Goal: Task Accomplishment & Management: Use online tool/utility

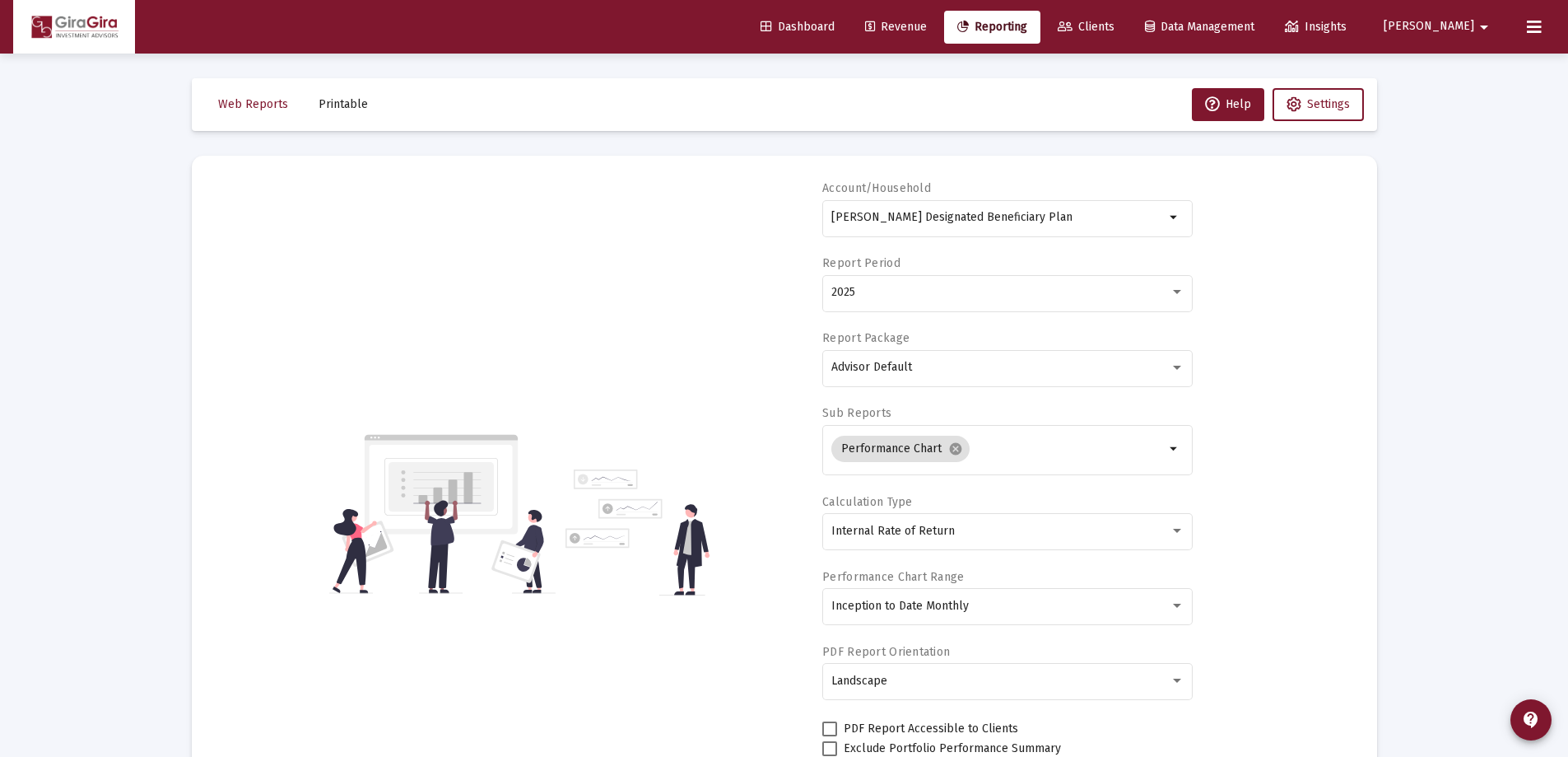
select select "View all"
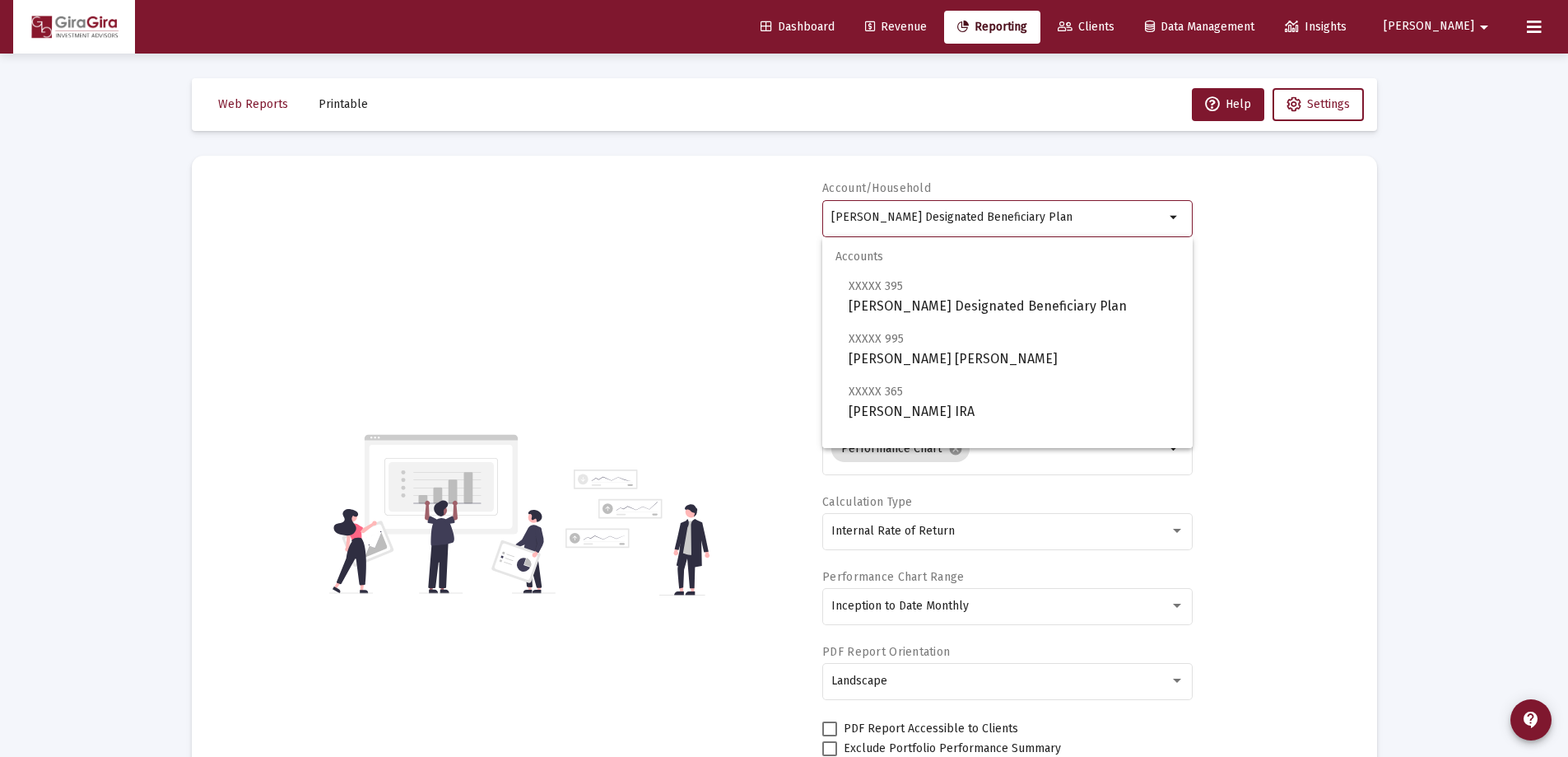
drag, startPoint x: 832, startPoint y: 215, endPoint x: 1293, endPoint y: 205, distance: 461.1
click at [1208, 230] on div "Account/[PERSON_NAME] Designated Beneficiary Plan arrow_drop_down Report Period…" at bounding box center [784, 514] width 1136 height 668
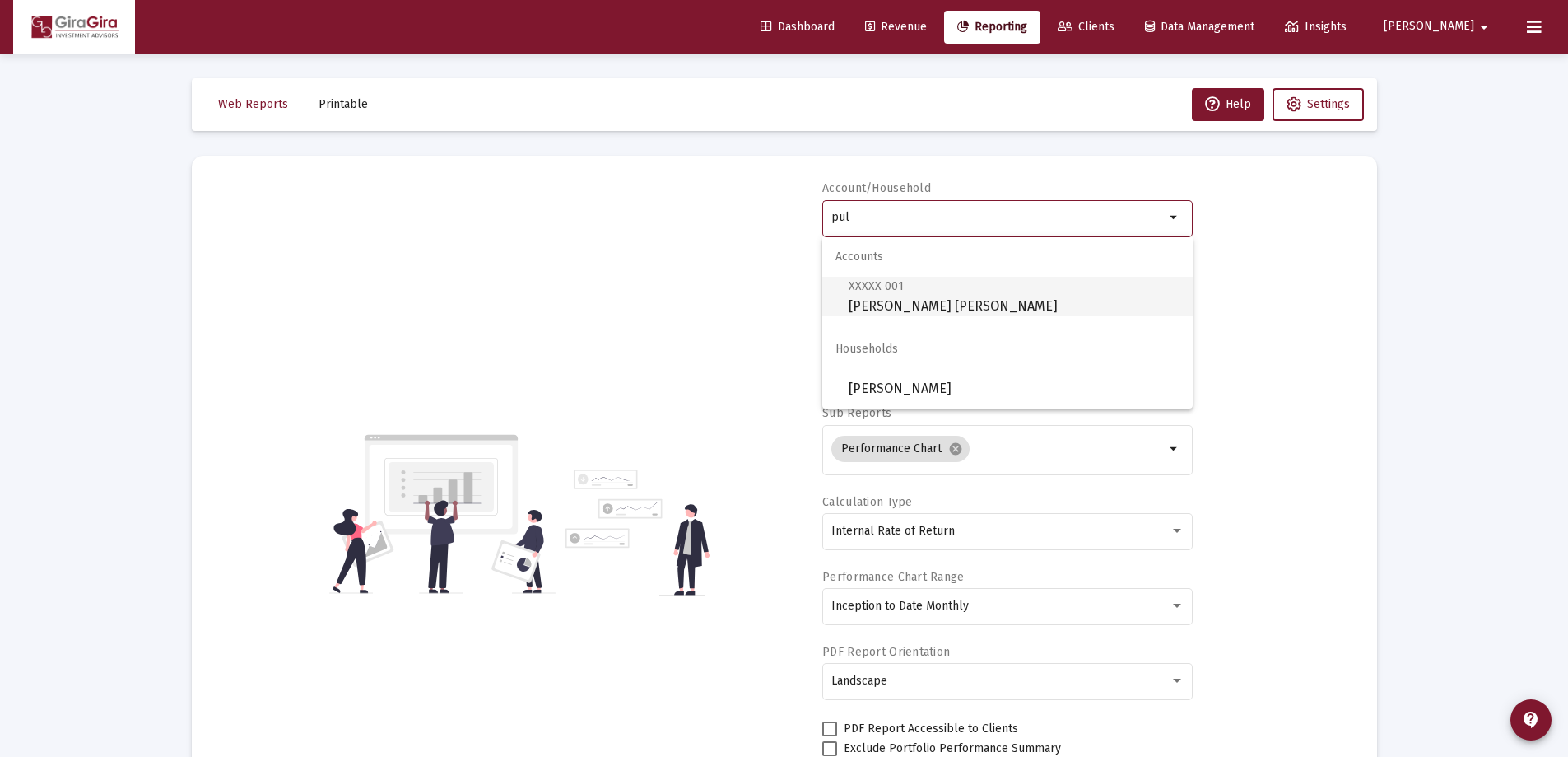
click at [893, 294] on span "XXXXX 001 [PERSON_NAME] [PERSON_NAME]" at bounding box center [1014, 295] width 331 height 40
type input "[PERSON_NAME] [PERSON_NAME]"
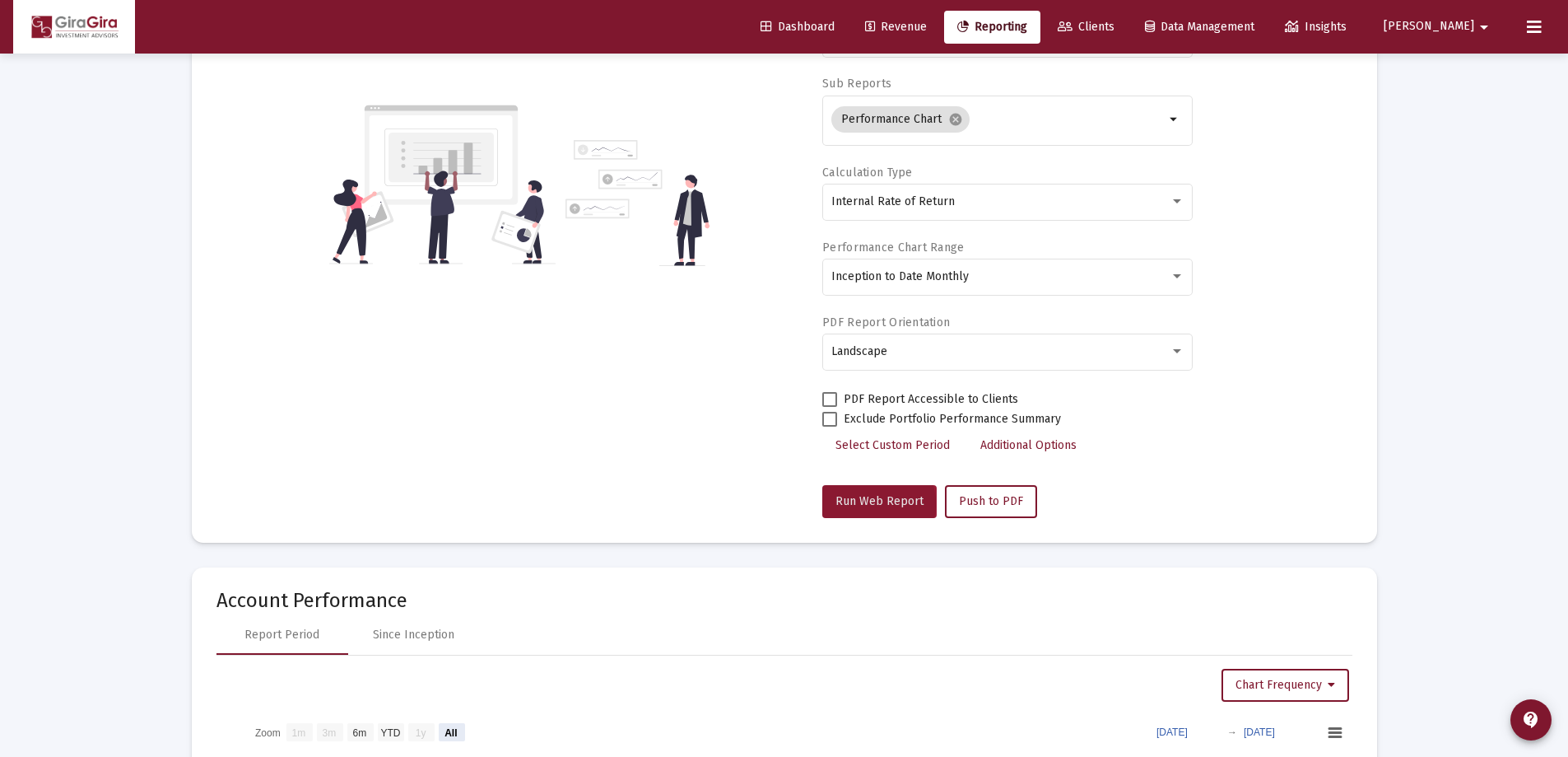
click at [867, 504] on span "Run Web Report" at bounding box center [879, 501] width 88 height 14
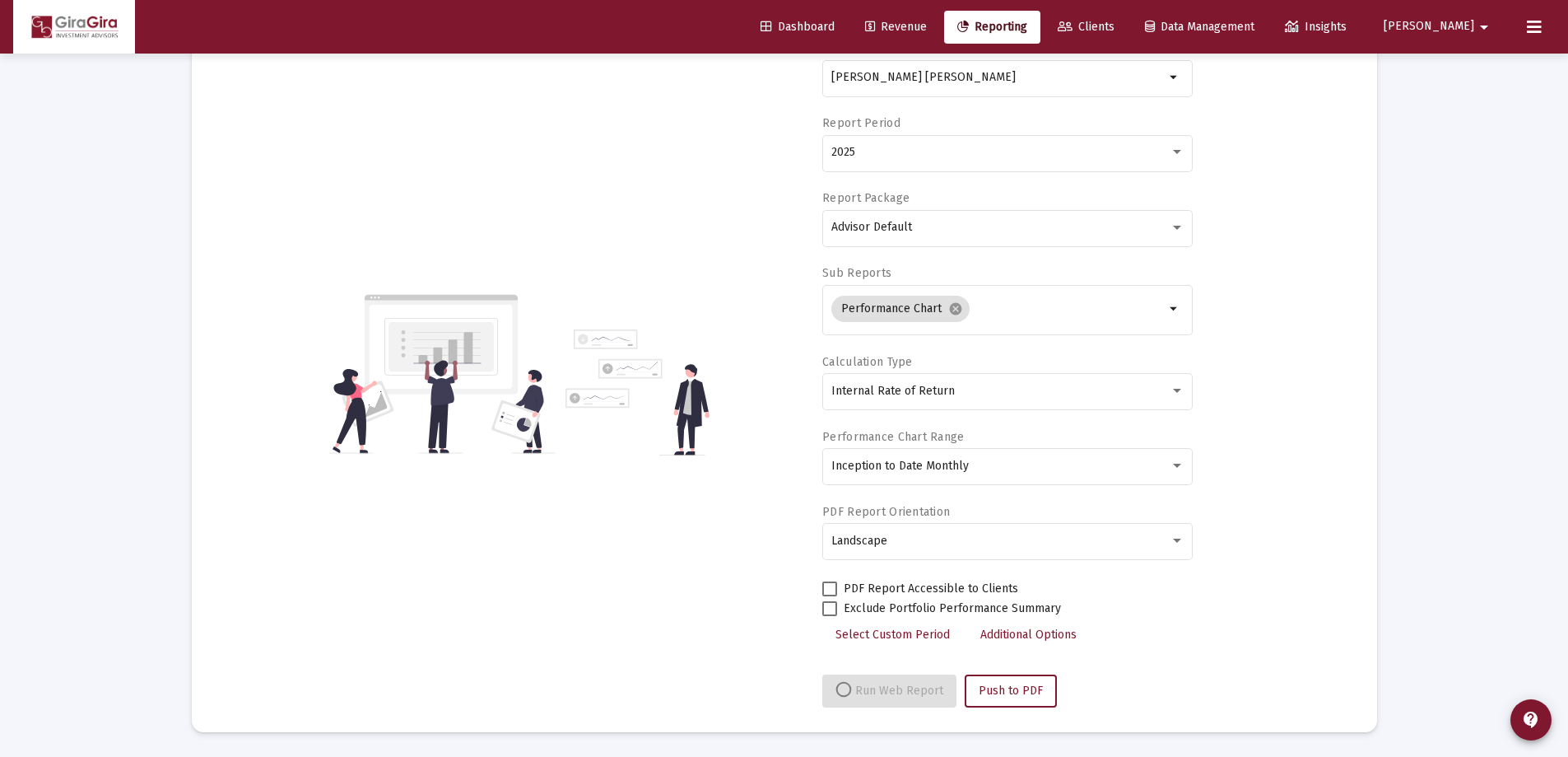
select select "View all"
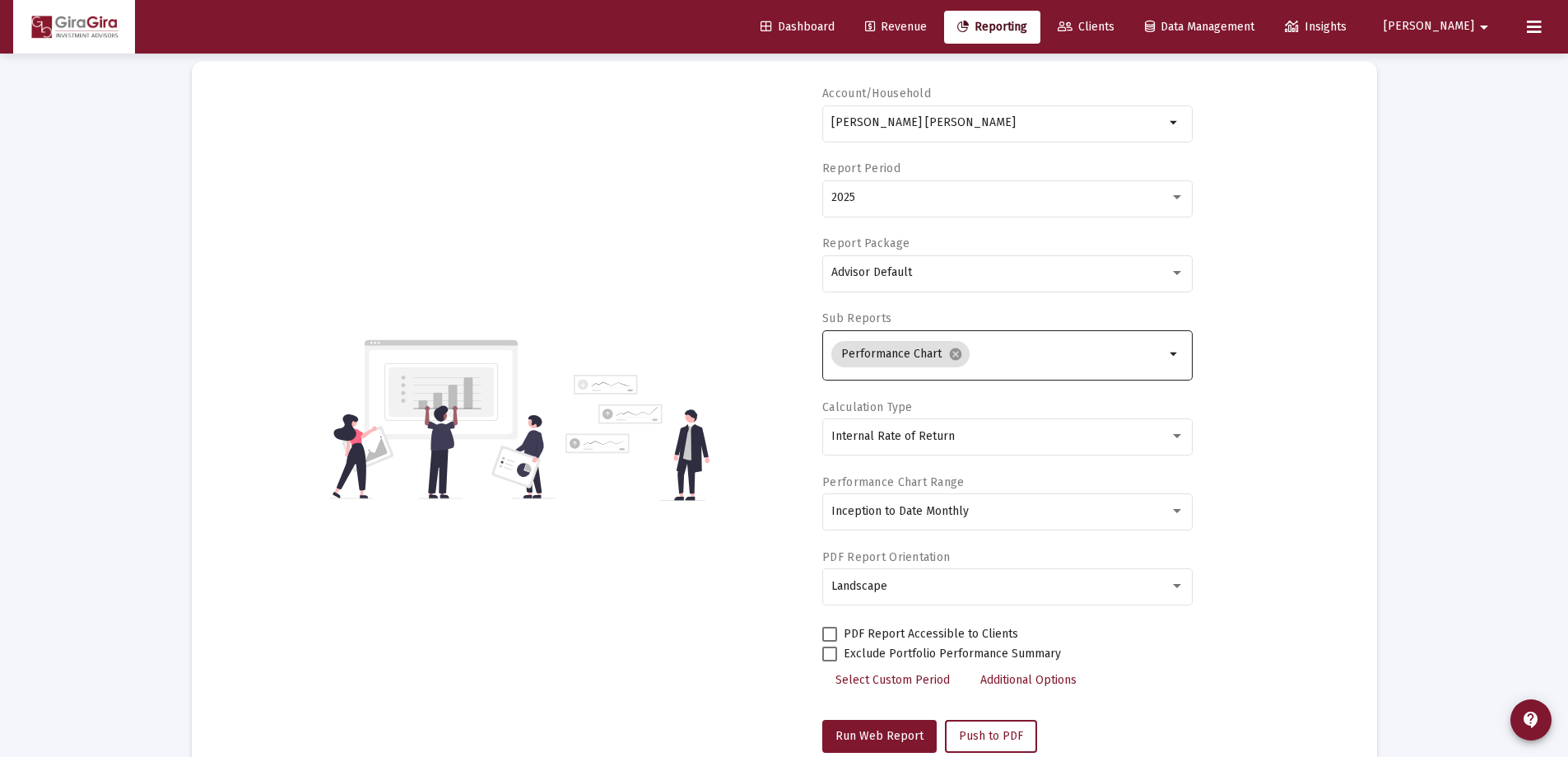
scroll to position [82, 0]
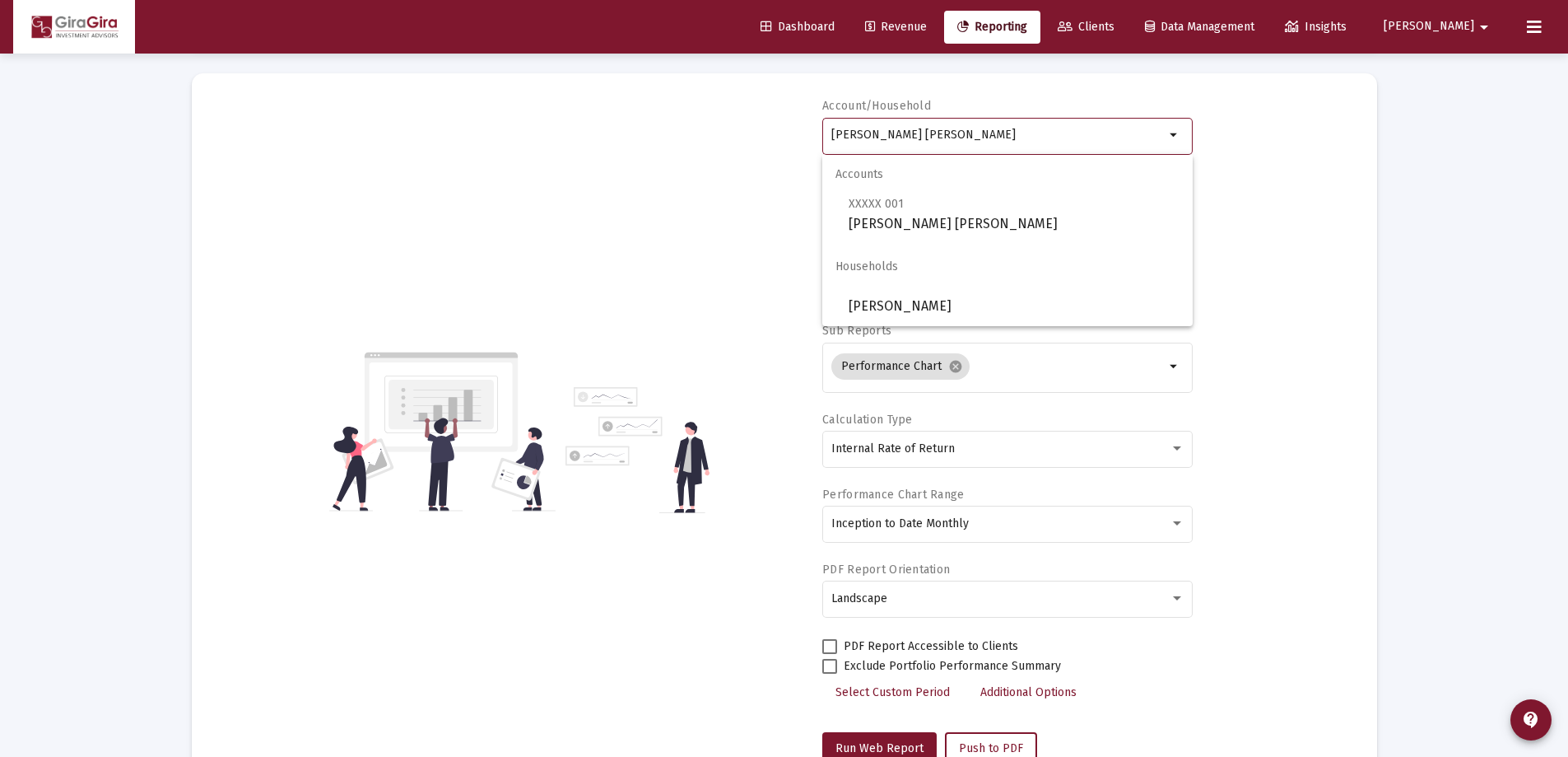
drag, startPoint x: 832, startPoint y: 131, endPoint x: 1312, endPoint y: 101, distance: 480.9
click at [1291, 107] on div "Account/Household [PERSON_NAME] [PERSON_NAME] arrow_drop_down Report Period 202…" at bounding box center [784, 431] width 1136 height 668
click at [890, 210] on span "XXXXX 503" at bounding box center [876, 203] width 54 height 14
type input "[PERSON_NAME] Individual"
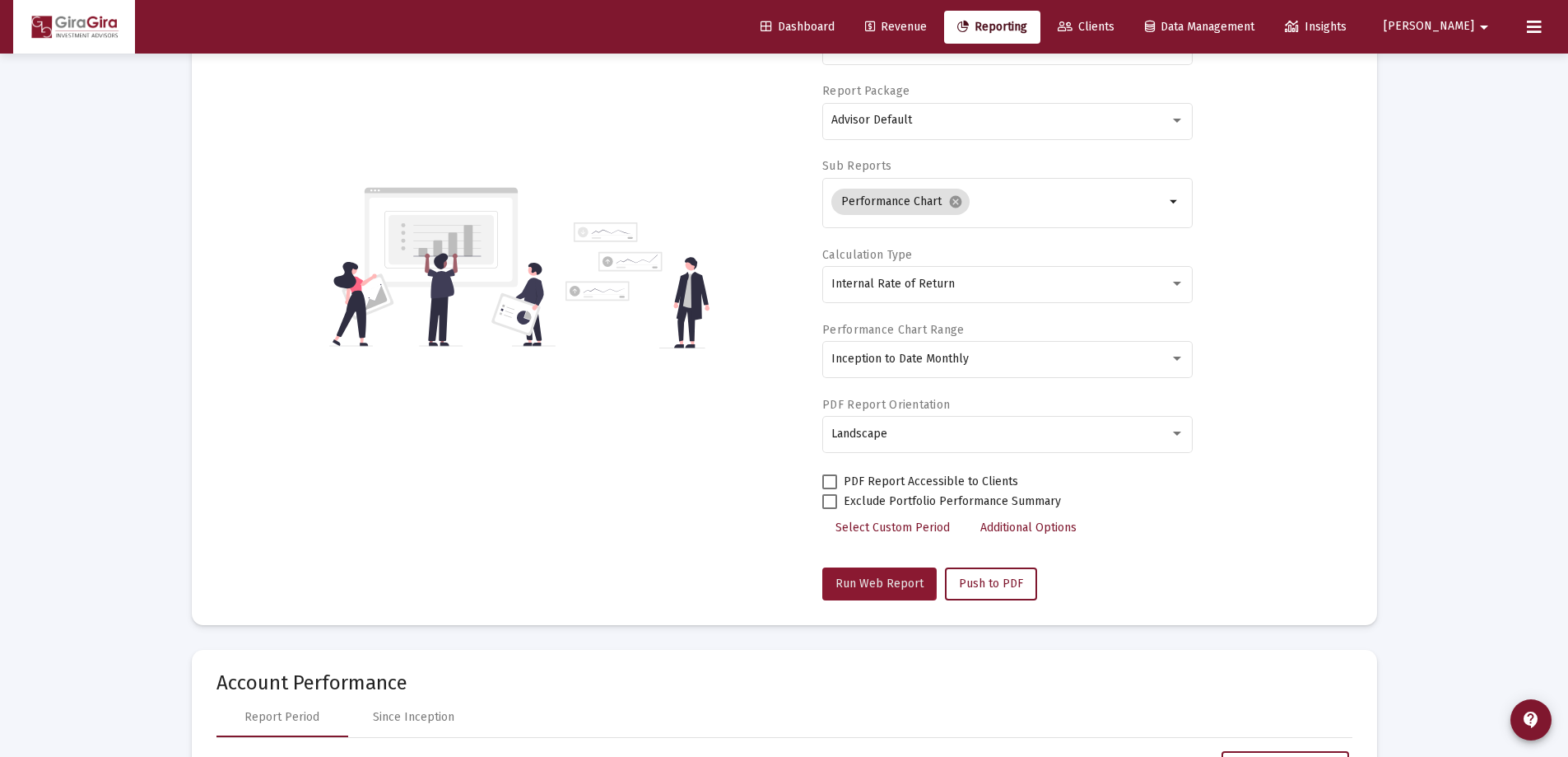
click at [873, 577] on span "Run Web Report" at bounding box center [879, 583] width 88 height 14
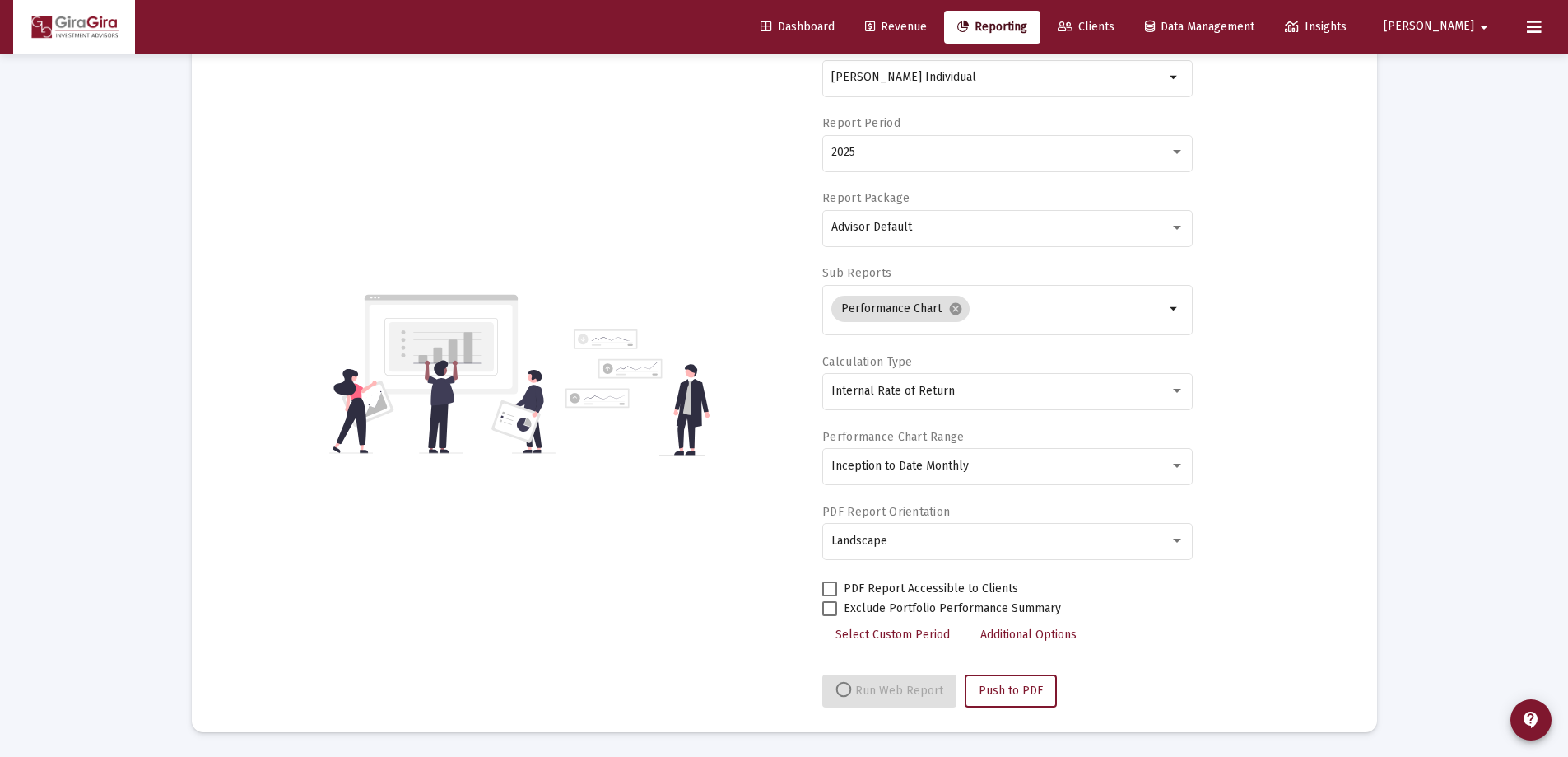
select select "View all"
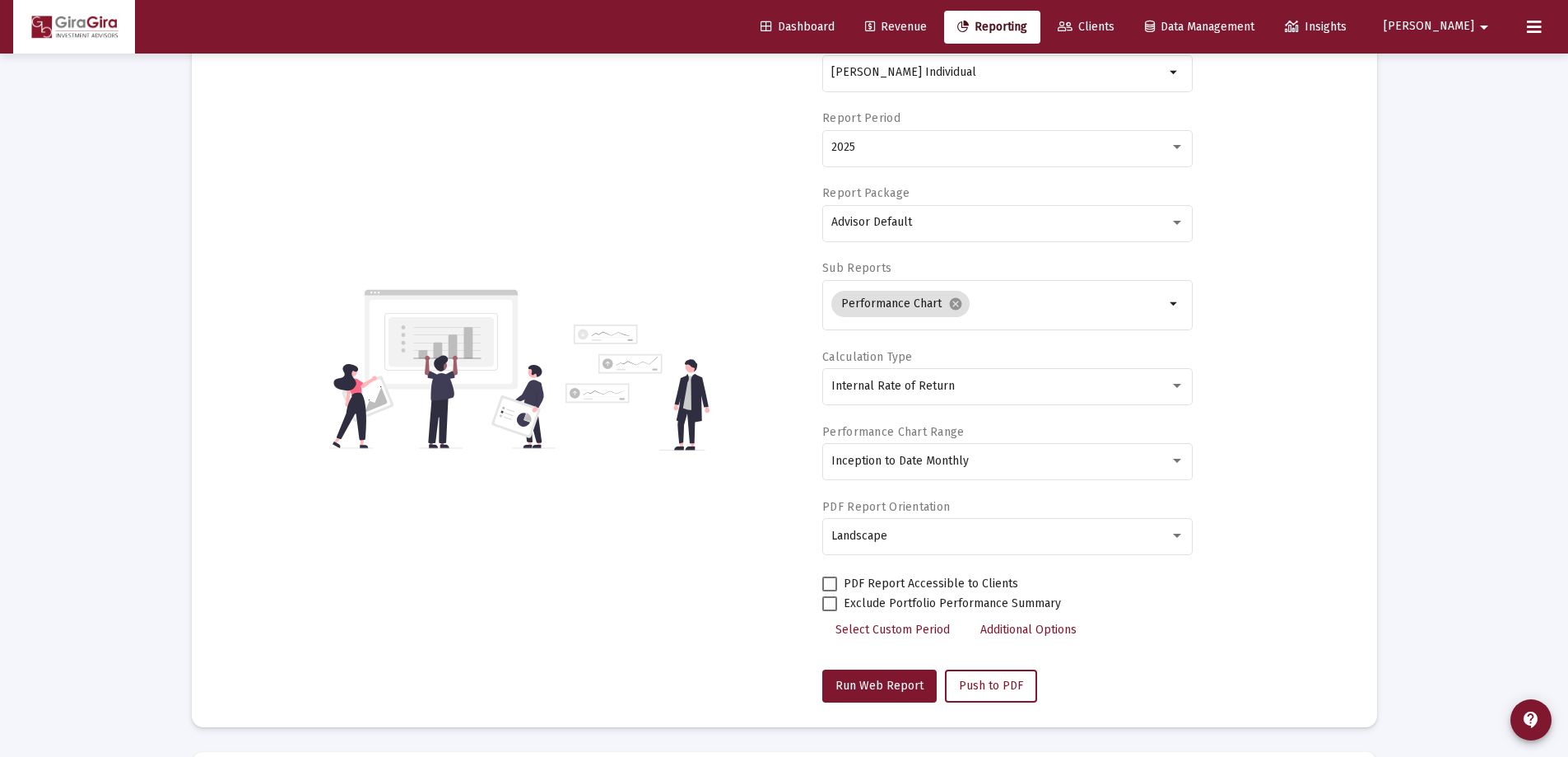
scroll to position [0, 0]
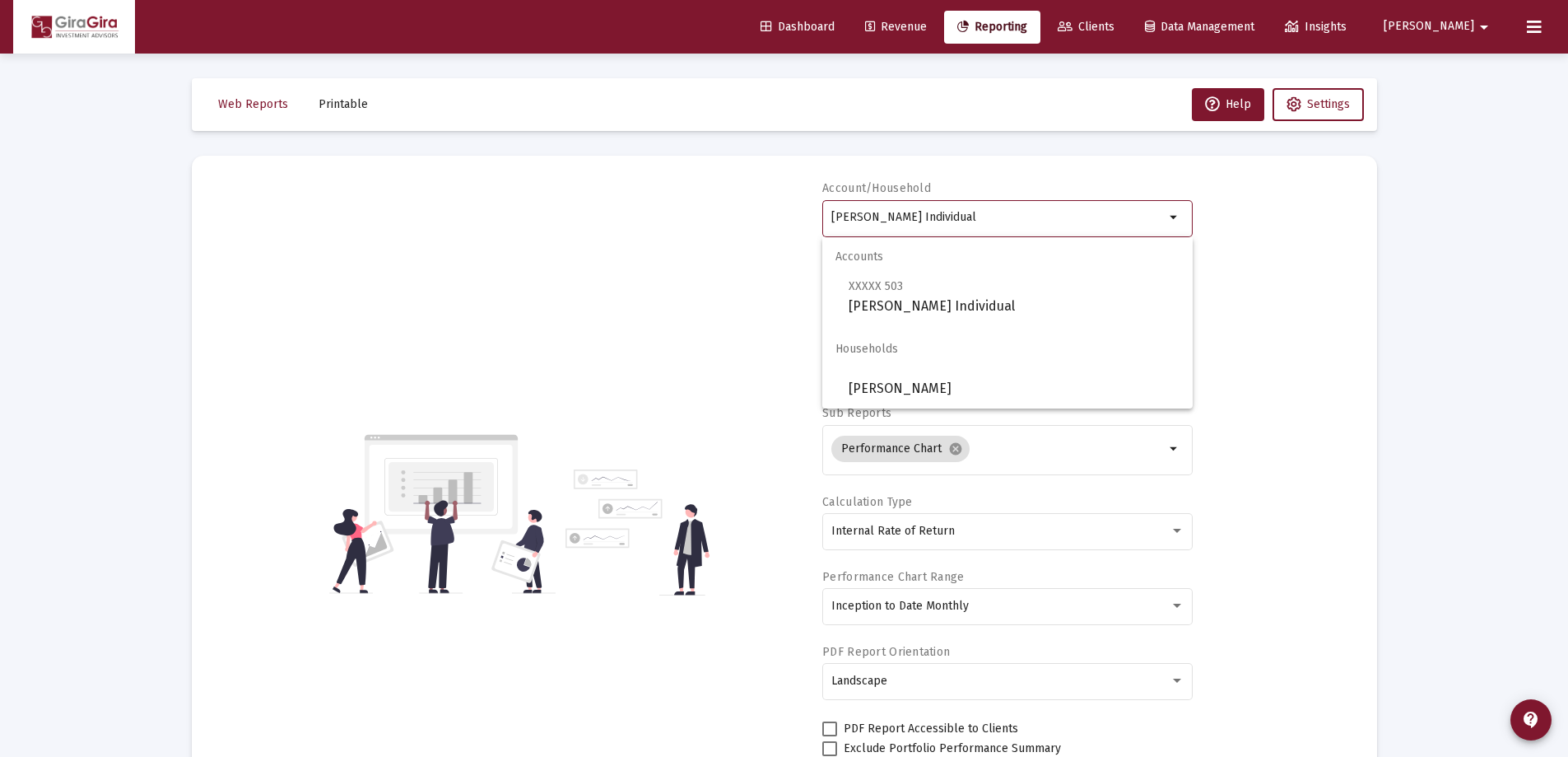
drag, startPoint x: 831, startPoint y: 210, endPoint x: 1417, endPoint y: 222, distance: 586.1
click at [875, 289] on span "XXXXX 448" at bounding box center [877, 286] width 56 height 14
type input "[PERSON_NAME] IRA"
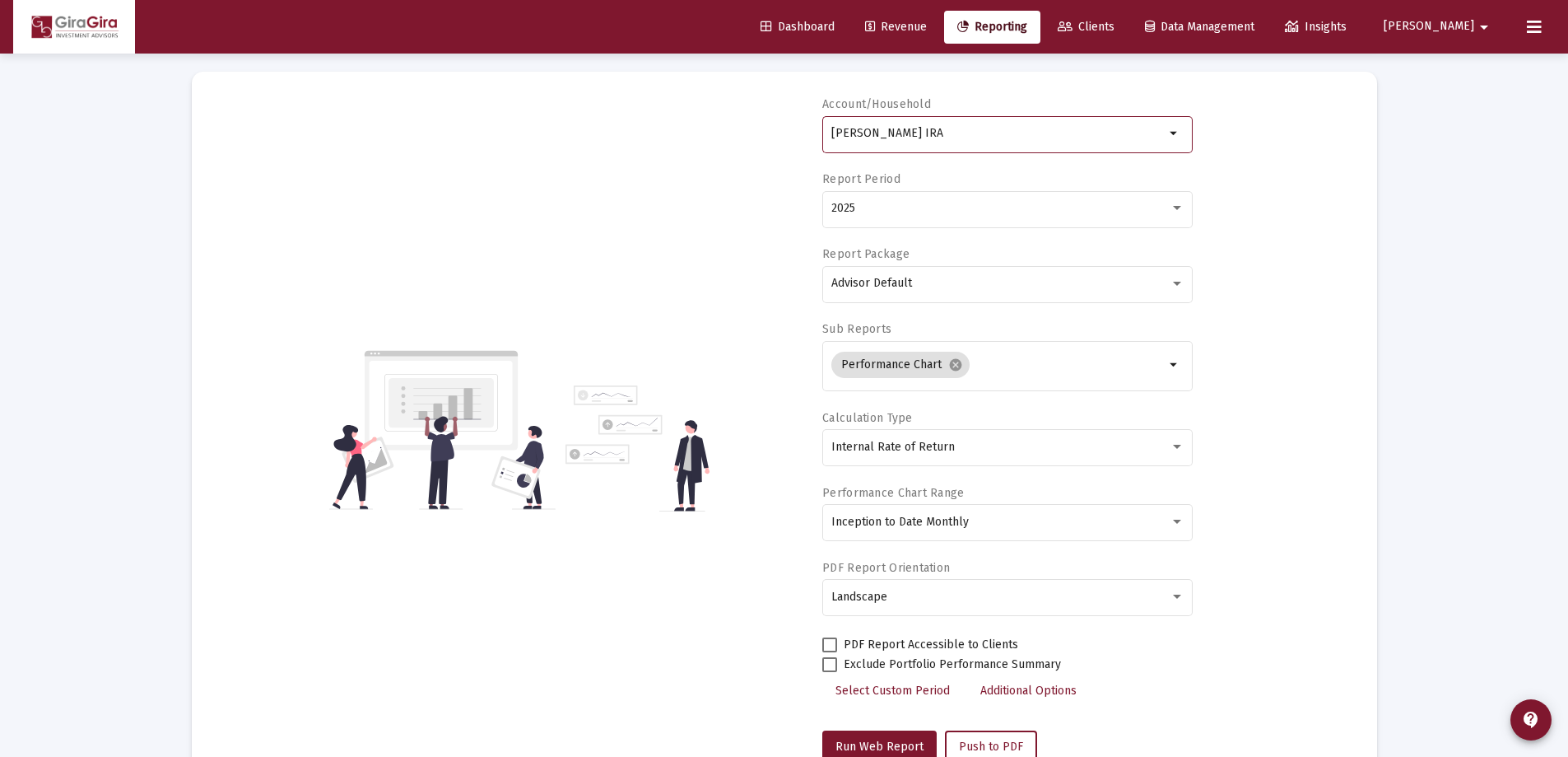
scroll to position [165, 0]
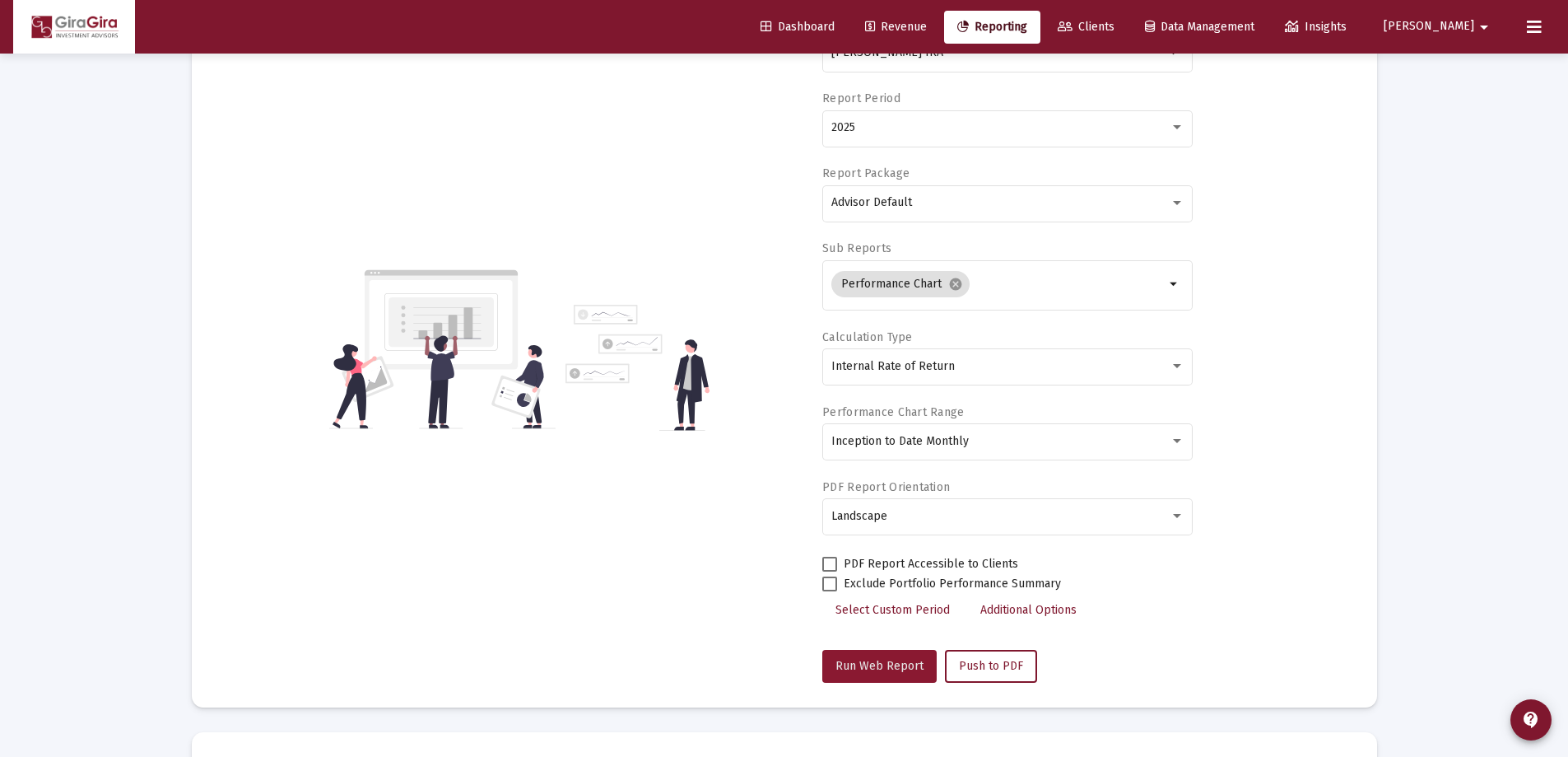
click at [890, 669] on span "Run Web Report" at bounding box center [879, 666] width 88 height 14
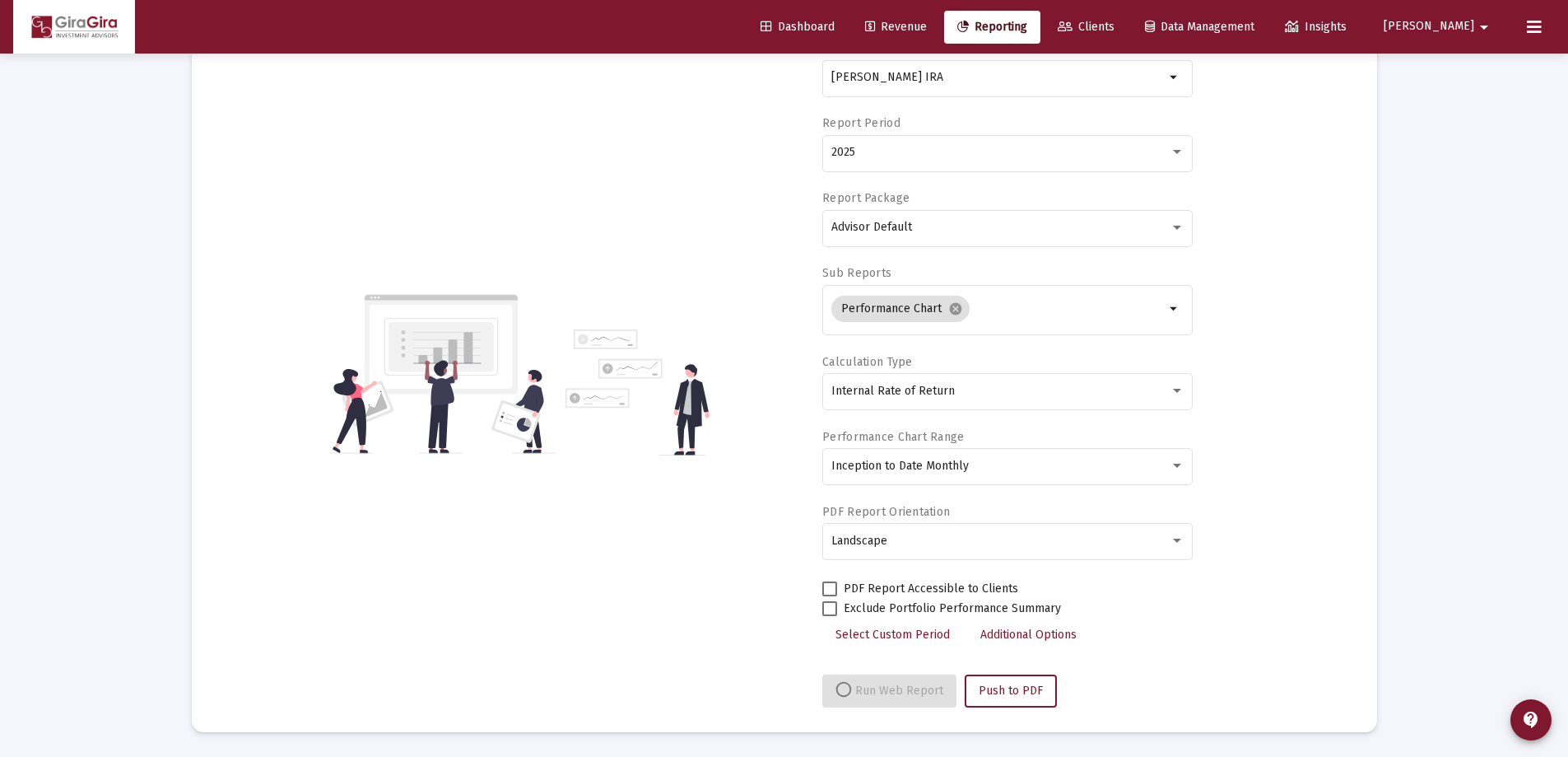
select select "View all"
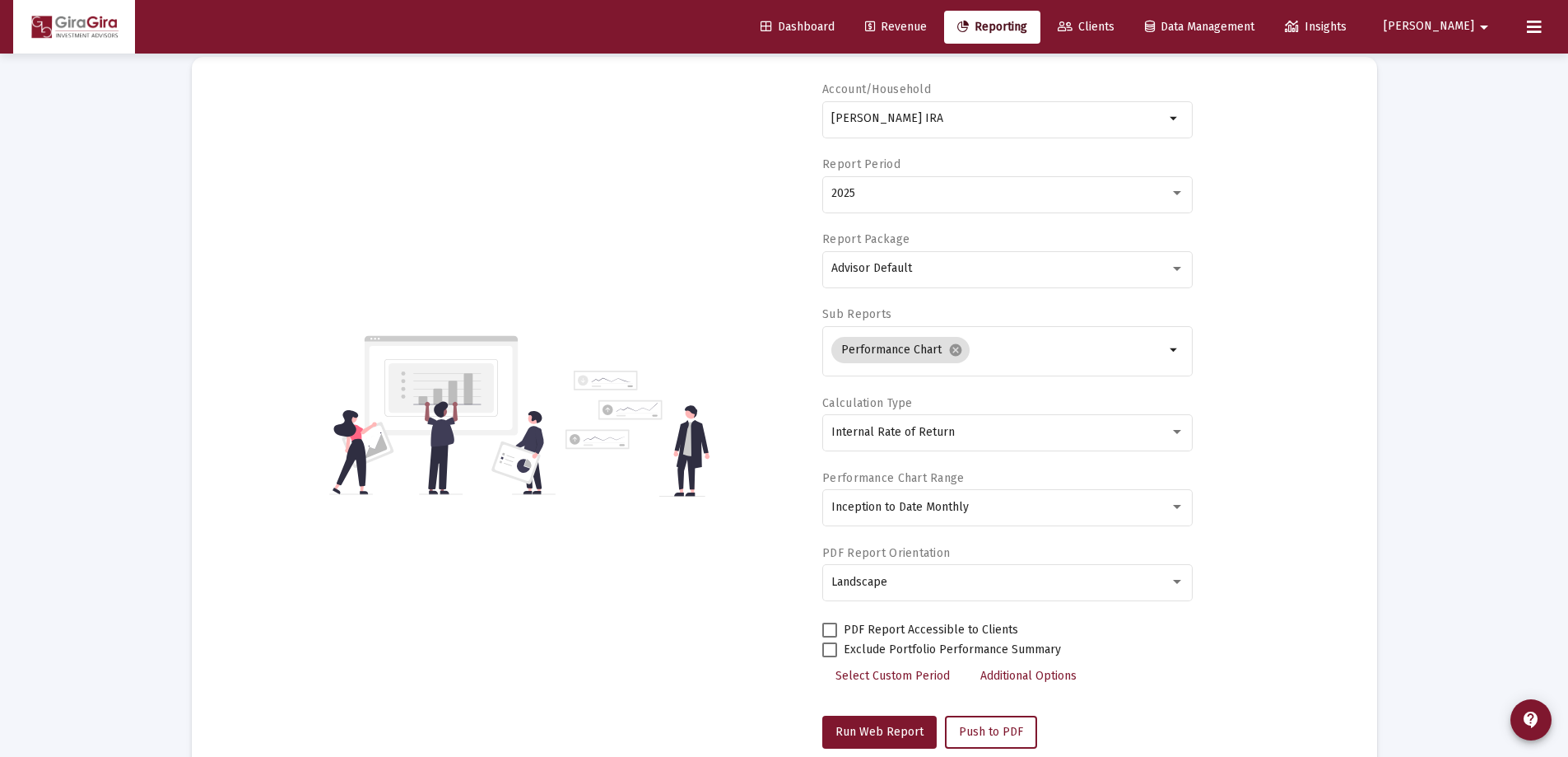
scroll to position [0, 0]
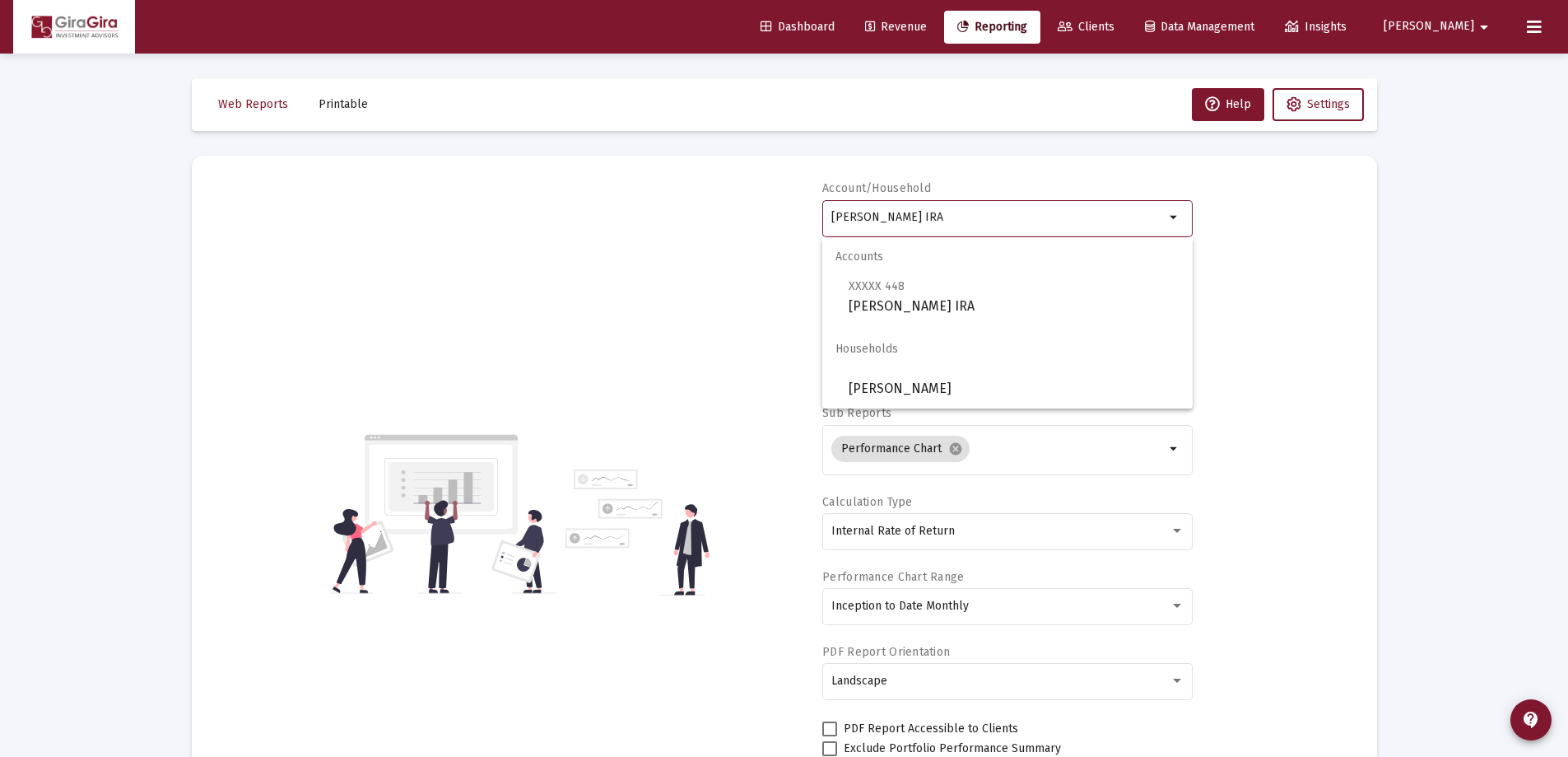
drag, startPoint x: 832, startPoint y: 212, endPoint x: 1454, endPoint y: 286, distance: 626.4
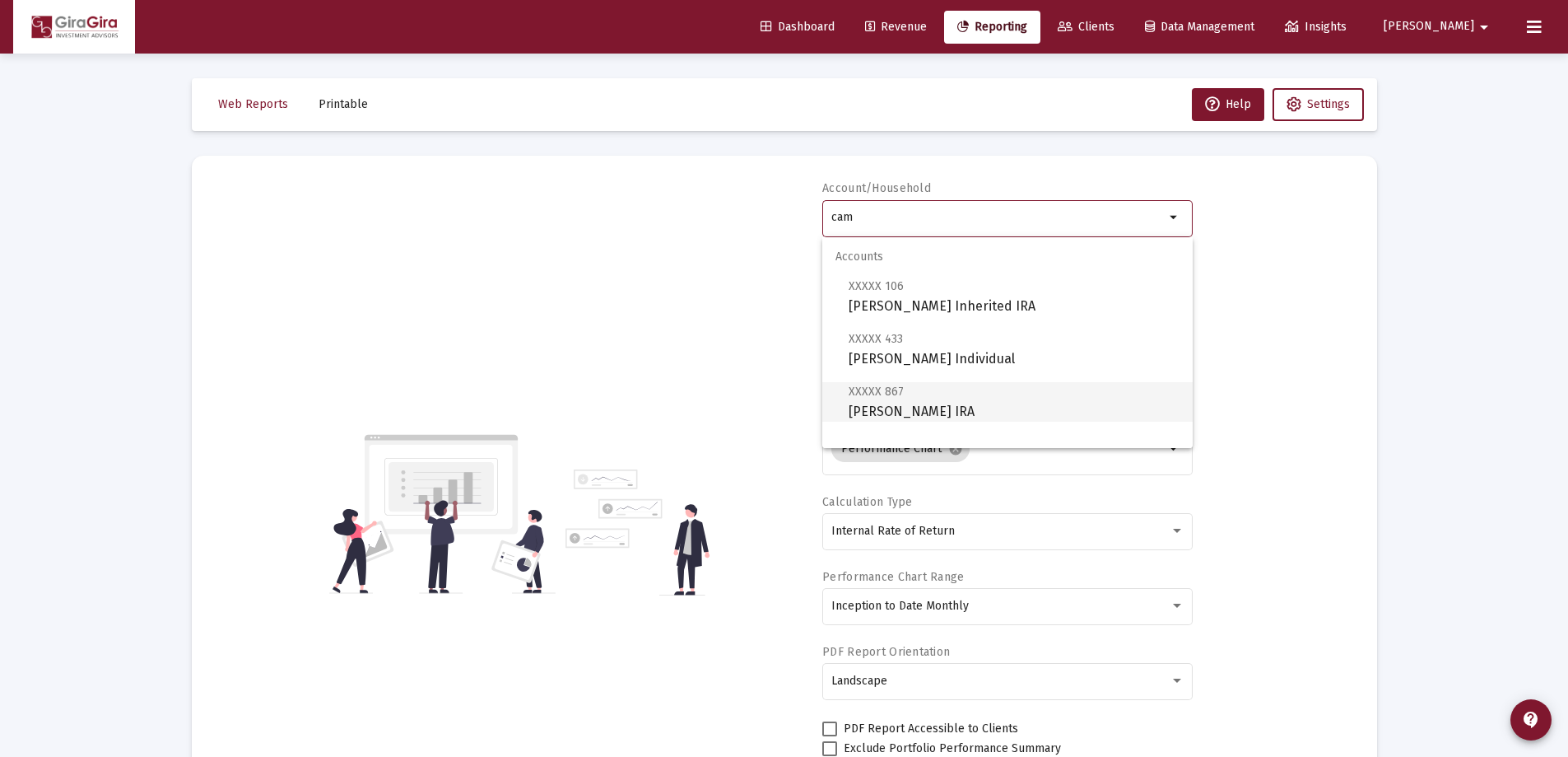
click at [912, 411] on span "XXXXX 867 [PERSON_NAME] IRA" at bounding box center [1014, 401] width 331 height 40
type input "[PERSON_NAME] IRA"
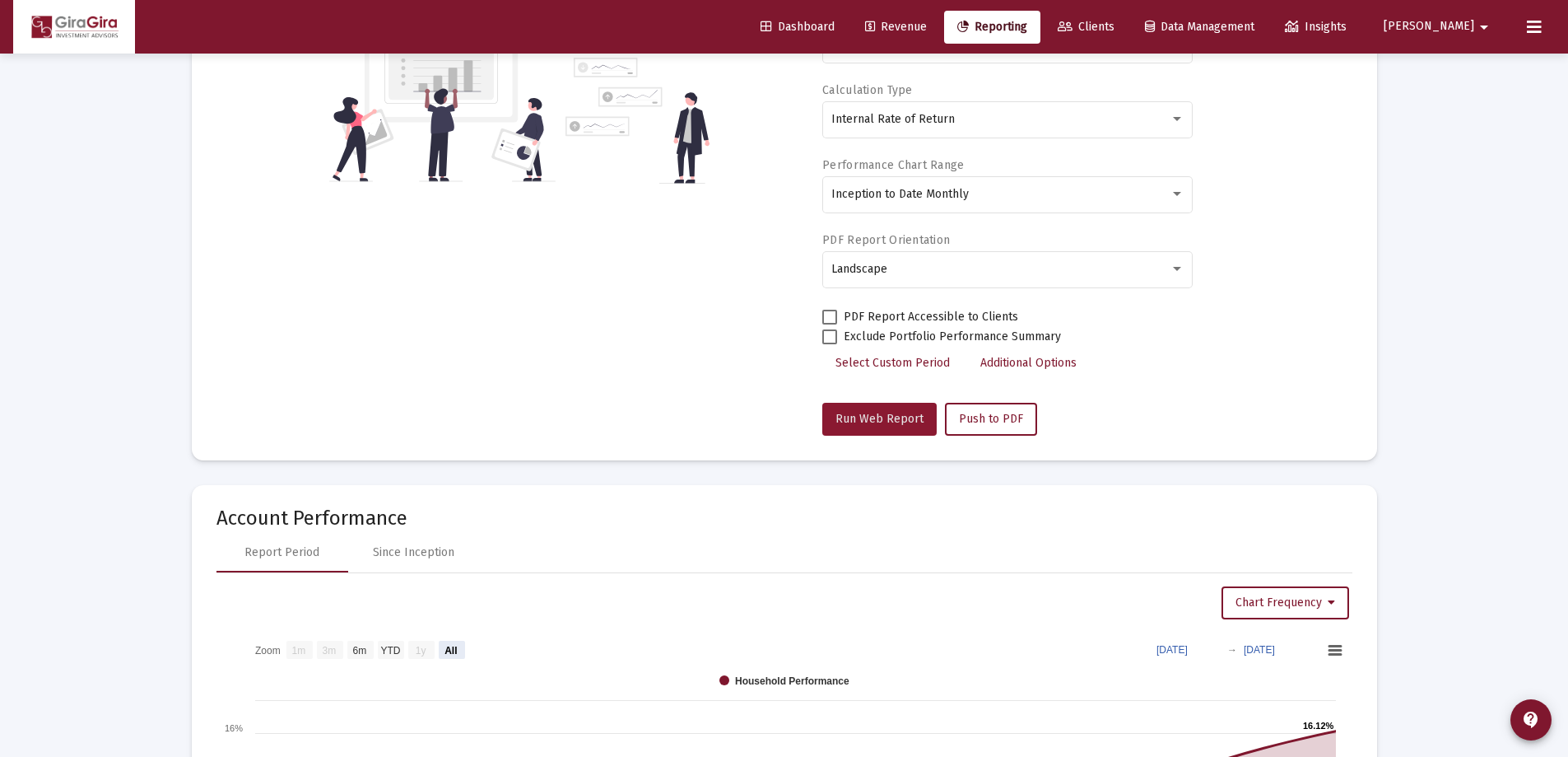
click at [900, 420] on span "Run Web Report" at bounding box center [879, 418] width 88 height 14
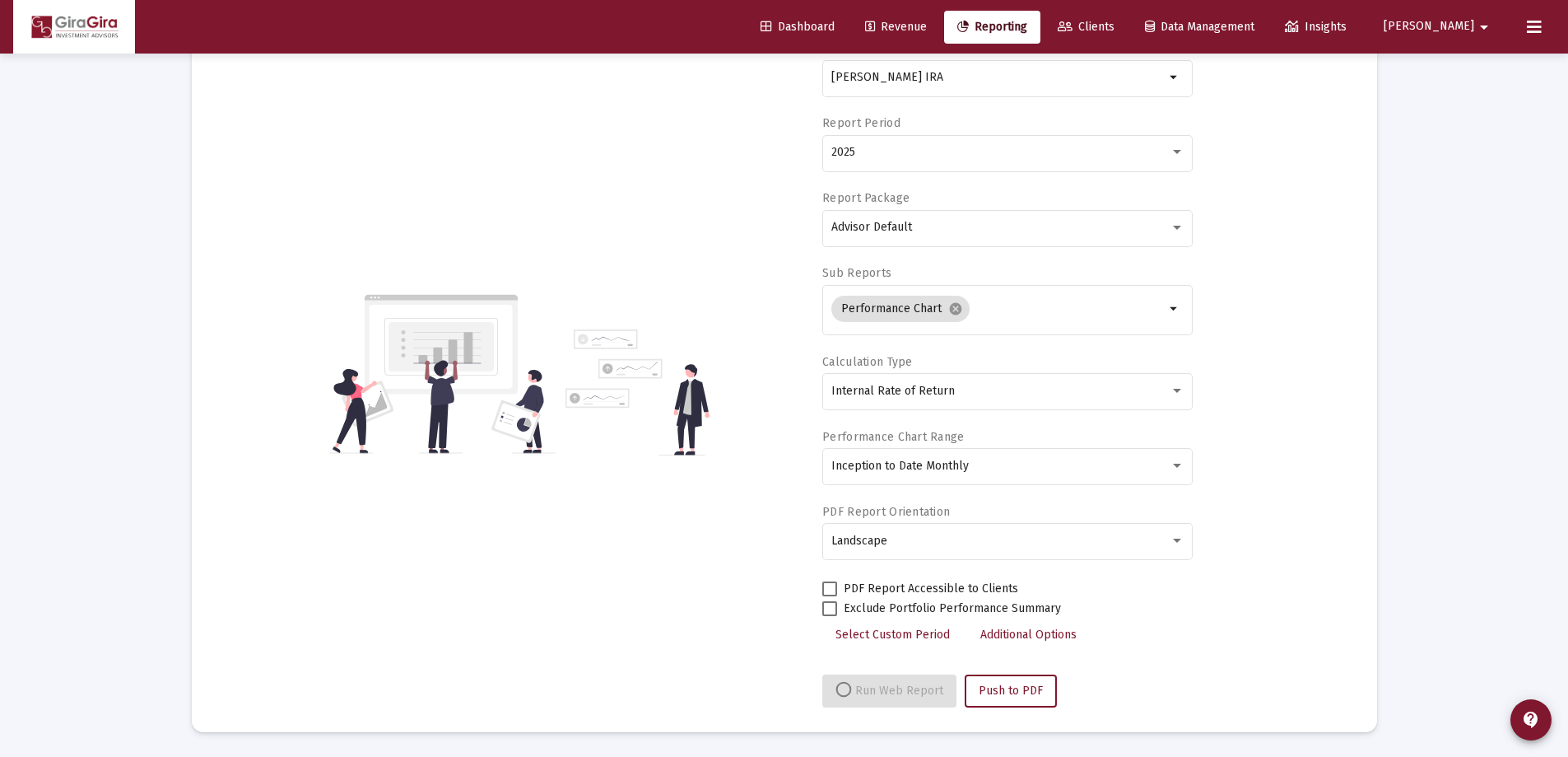
scroll to position [412, 0]
select select "View all"
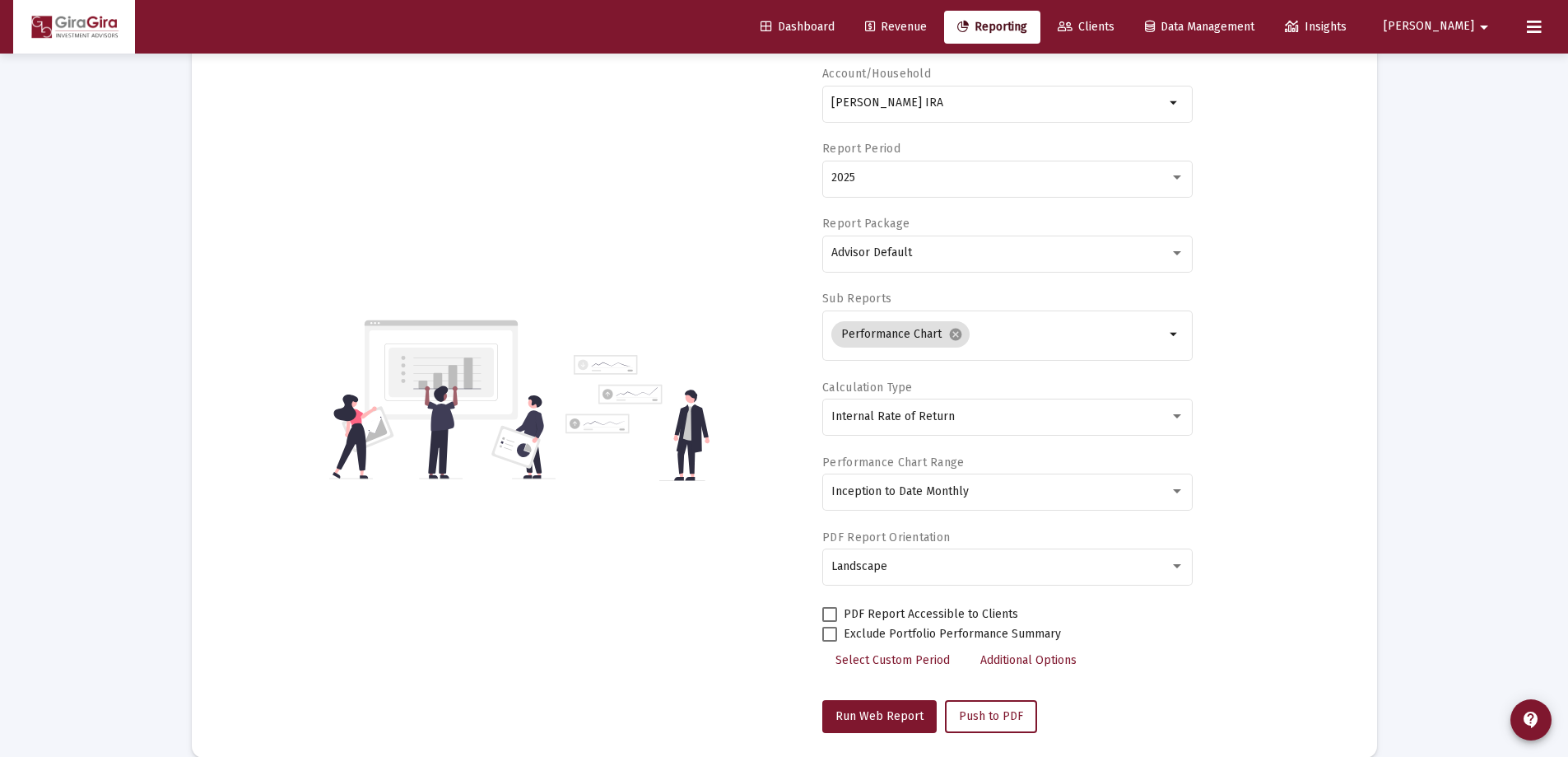
scroll to position [82, 0]
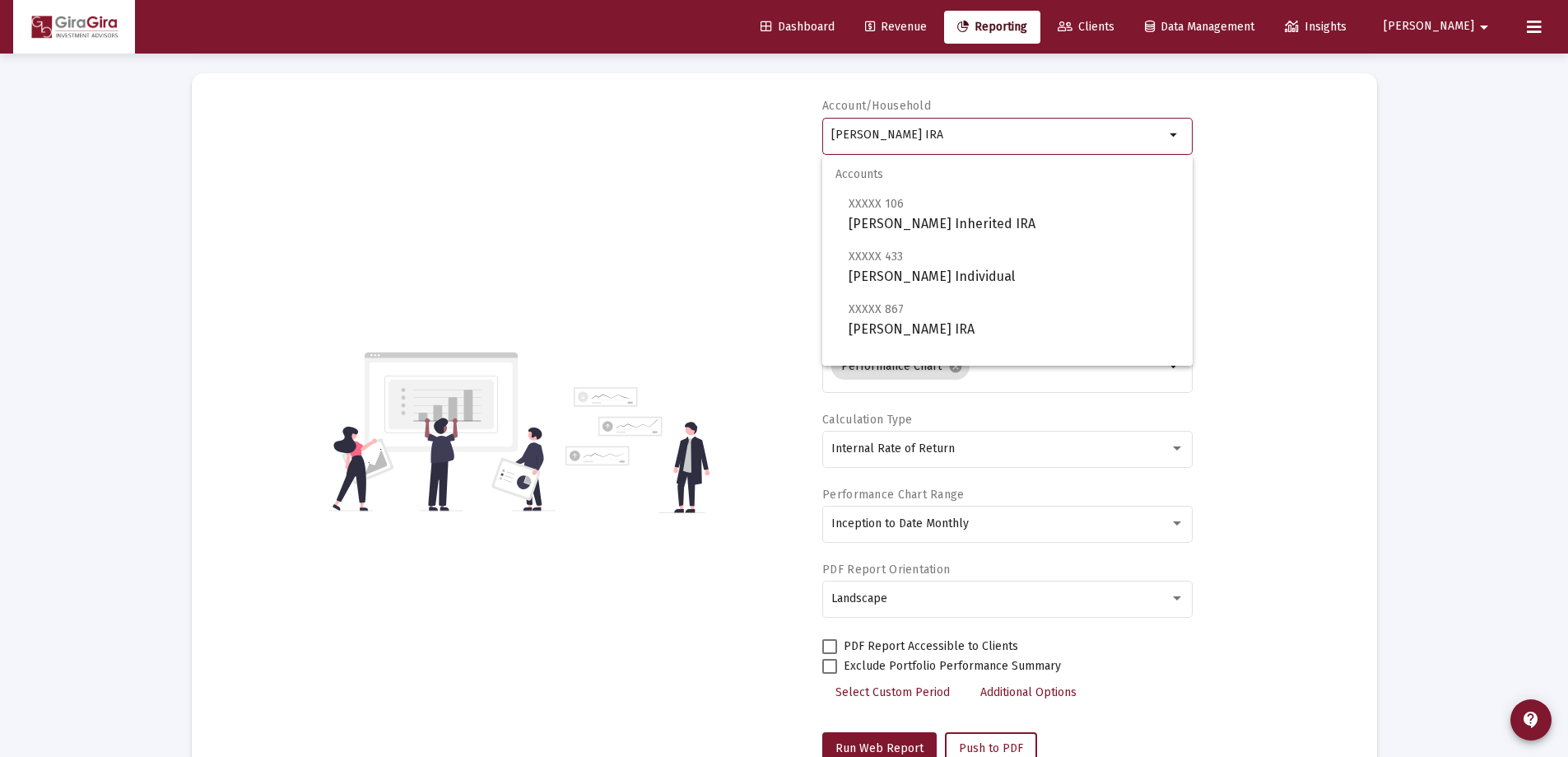
click at [914, 137] on input "[PERSON_NAME] IRA" at bounding box center [998, 135] width 333 height 13
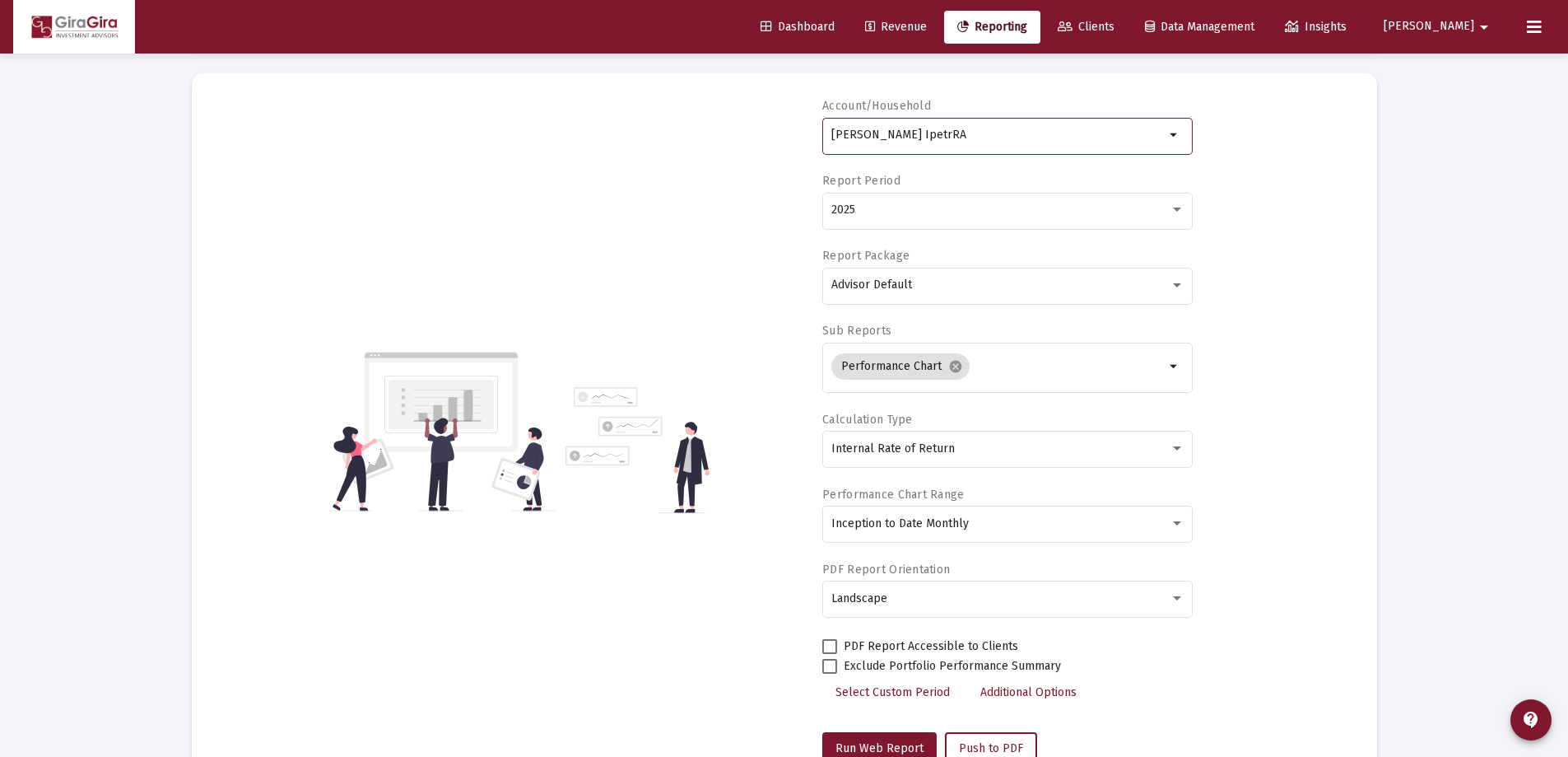
drag, startPoint x: 937, startPoint y: 129, endPoint x: 1043, endPoint y: 123, distance: 106.2
click at [1023, 124] on div "[PERSON_NAME] IpetrRA" at bounding box center [998, 134] width 333 height 40
drag, startPoint x: 834, startPoint y: 129, endPoint x: 1417, endPoint y: 133, distance: 583.0
click at [1391, 153] on div "Web Reports Printable Help Settings Account/Household [PERSON_NAME] Ipetr arrow…" at bounding box center [784, 724] width 1235 height 1507
drag, startPoint x: 831, startPoint y: 134, endPoint x: 1108, endPoint y: 81, distance: 282.0
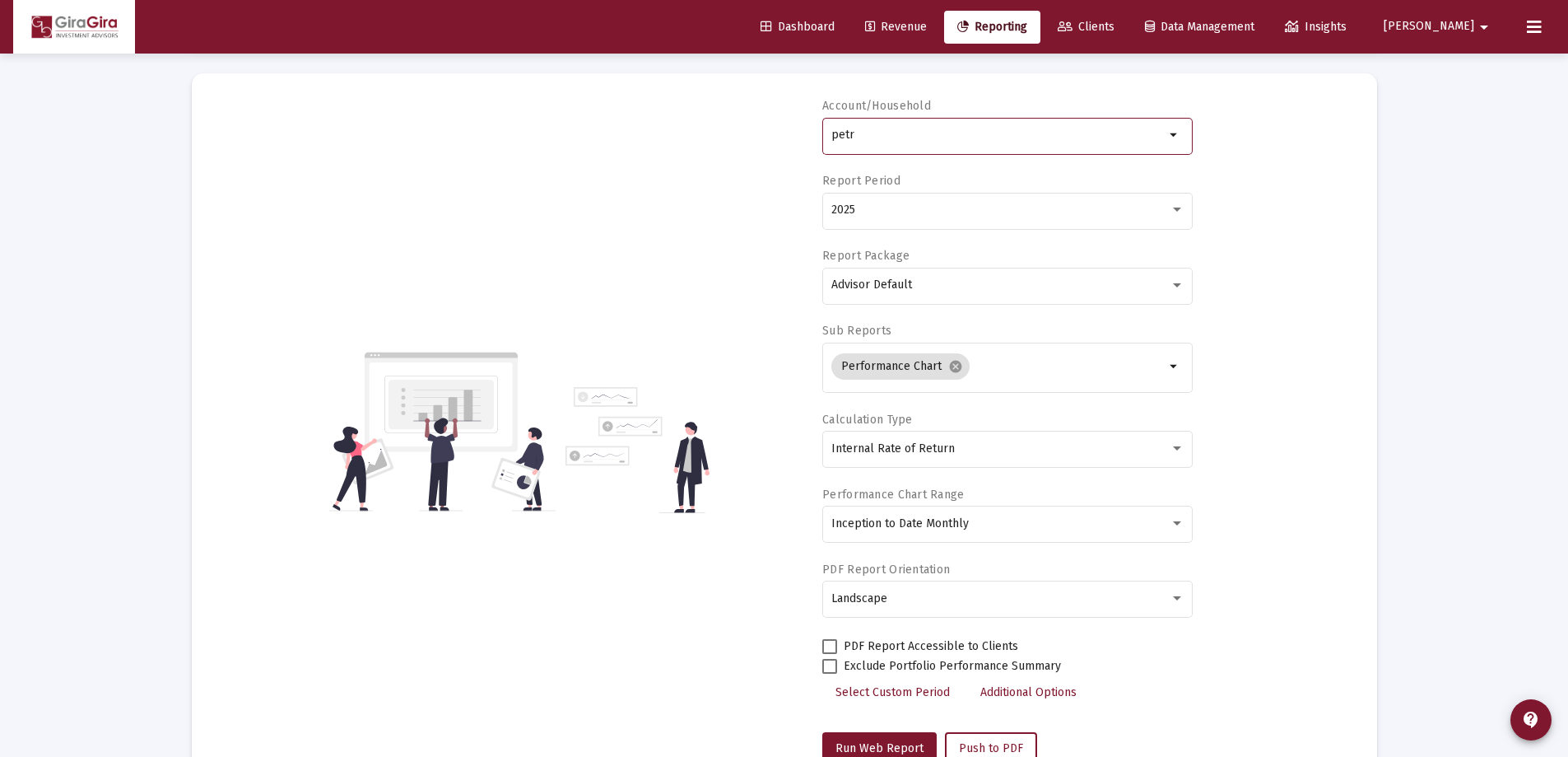
click at [1040, 102] on div "Account/Household [PERSON_NAME]" at bounding box center [1008, 135] width 370 height 75
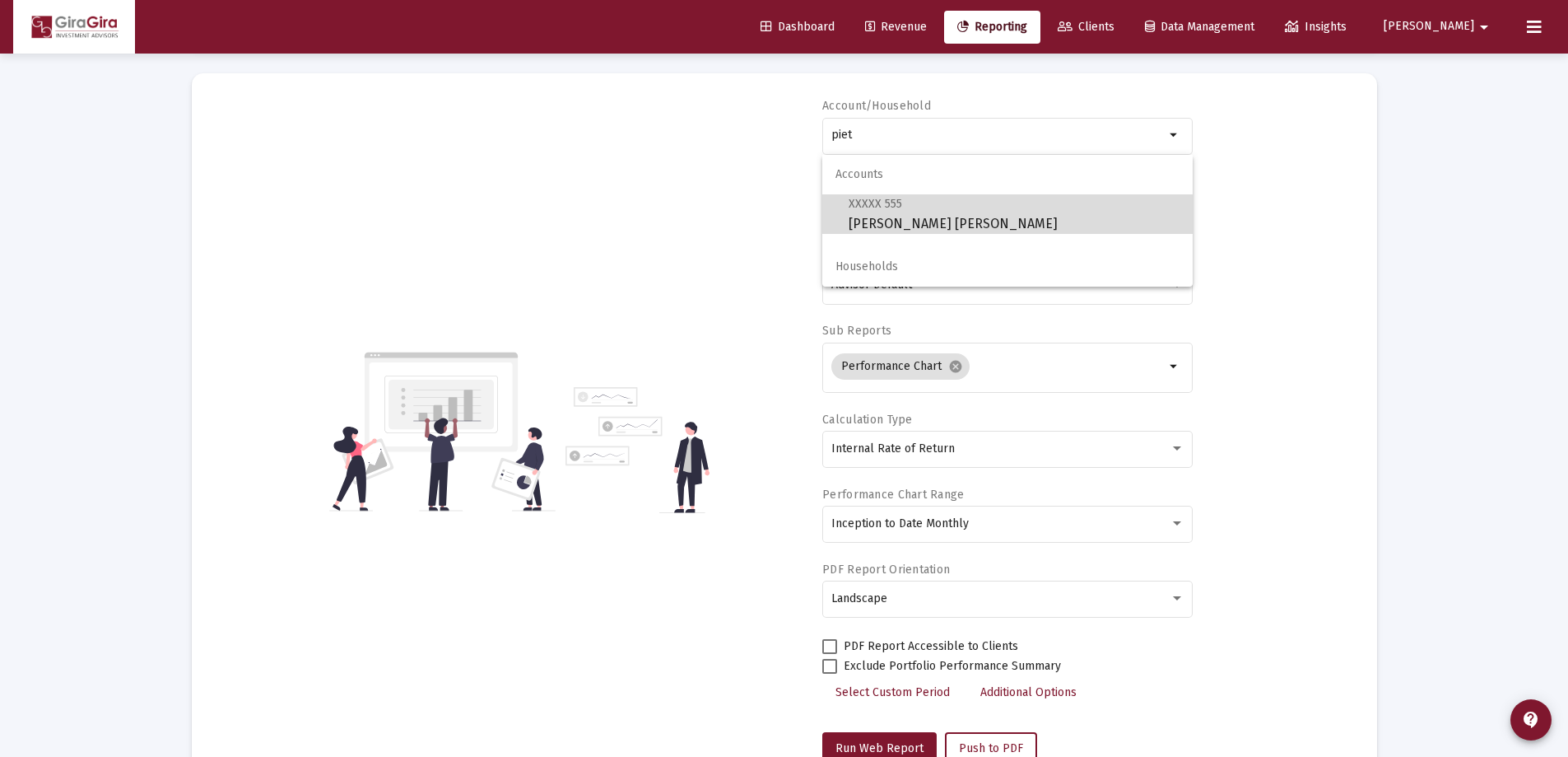
click at [938, 220] on span "XXXXX 555 [PERSON_NAME] IRA" at bounding box center [1014, 213] width 331 height 40
type input "[PERSON_NAME] [PERSON_NAME]"
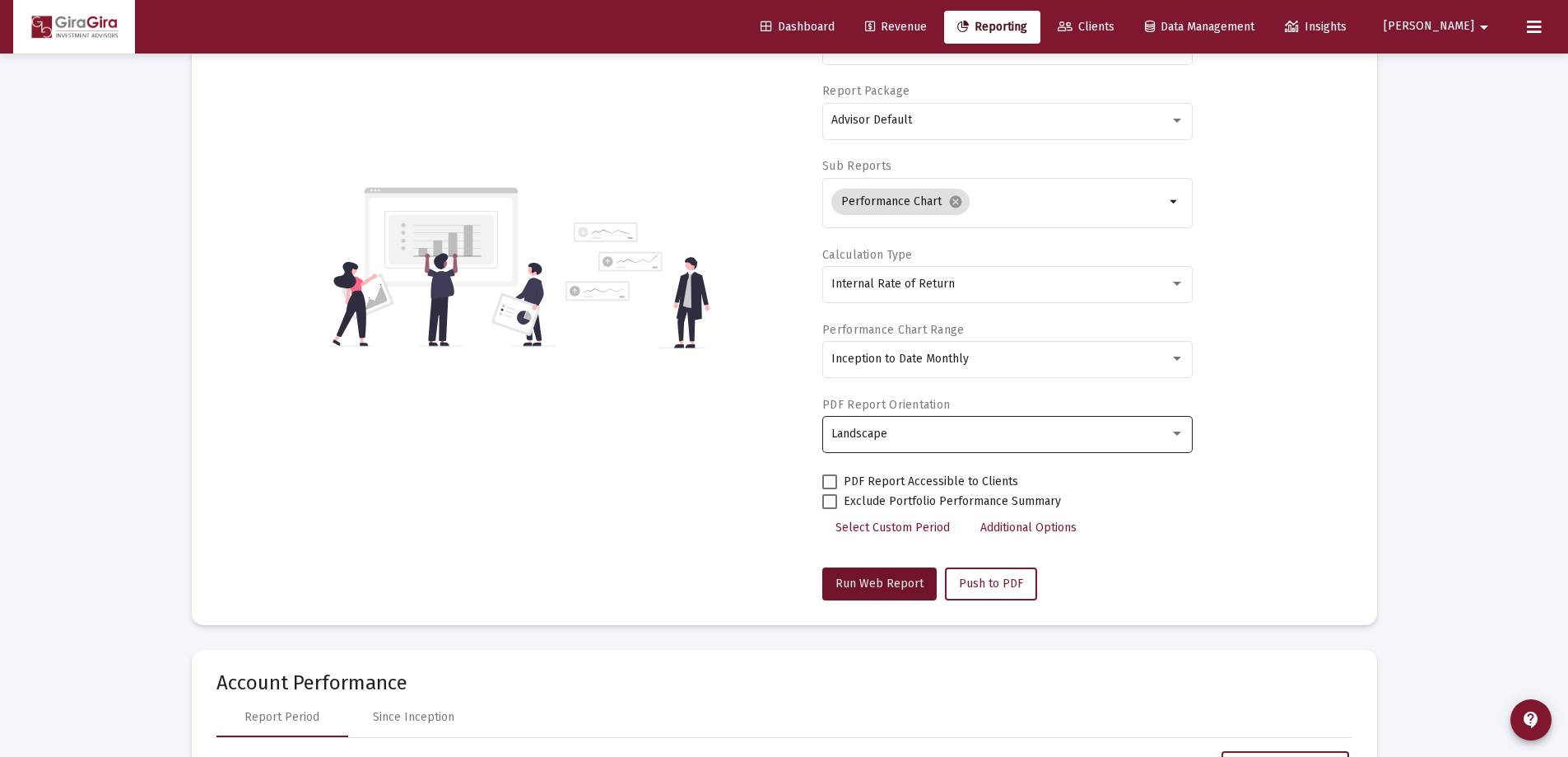
drag, startPoint x: 875, startPoint y: 574, endPoint x: 975, endPoint y: 541, distance: 105.3
click at [874, 574] on button "Run Web Report" at bounding box center [879, 584] width 114 height 33
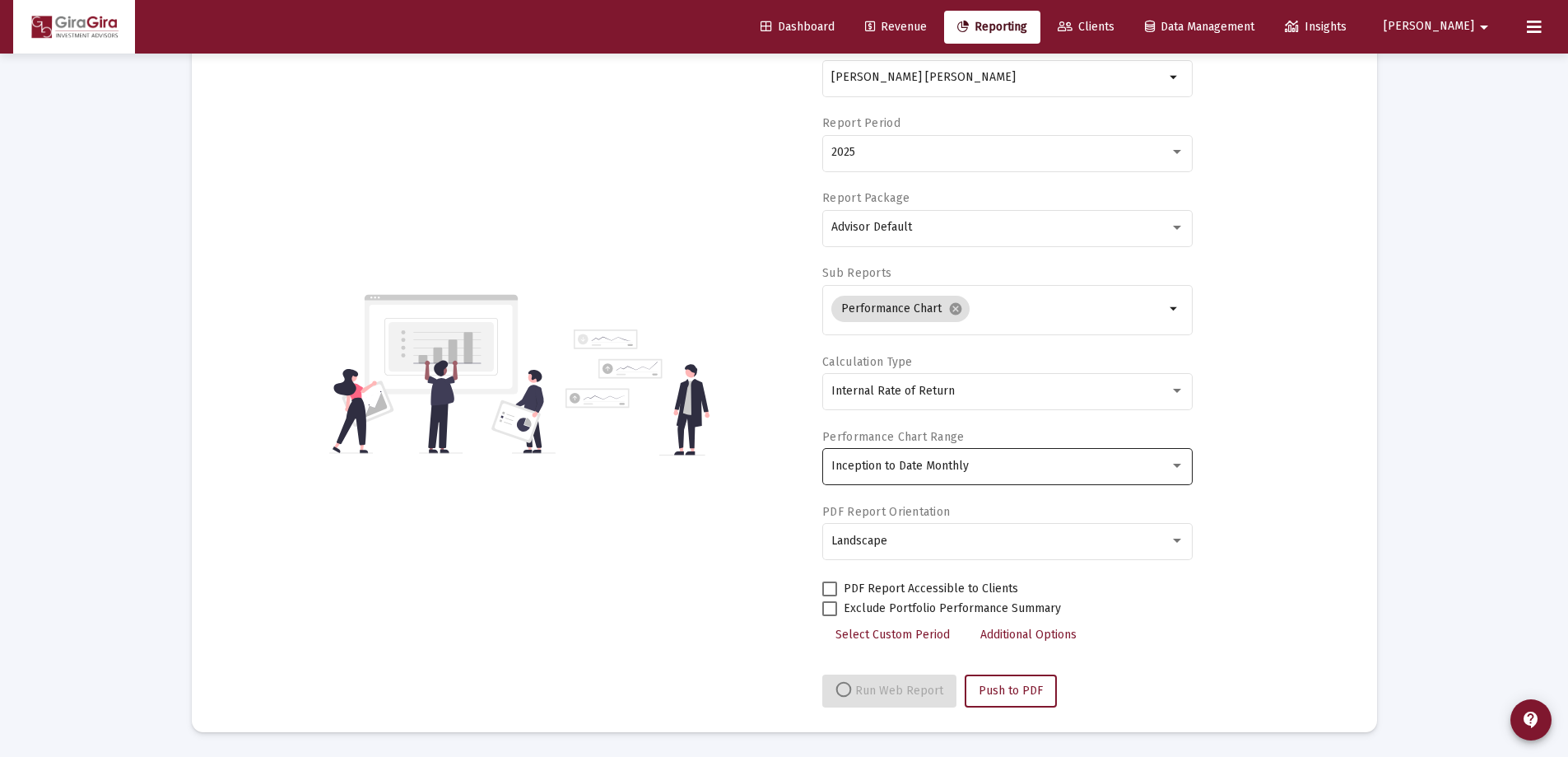
select select "View all"
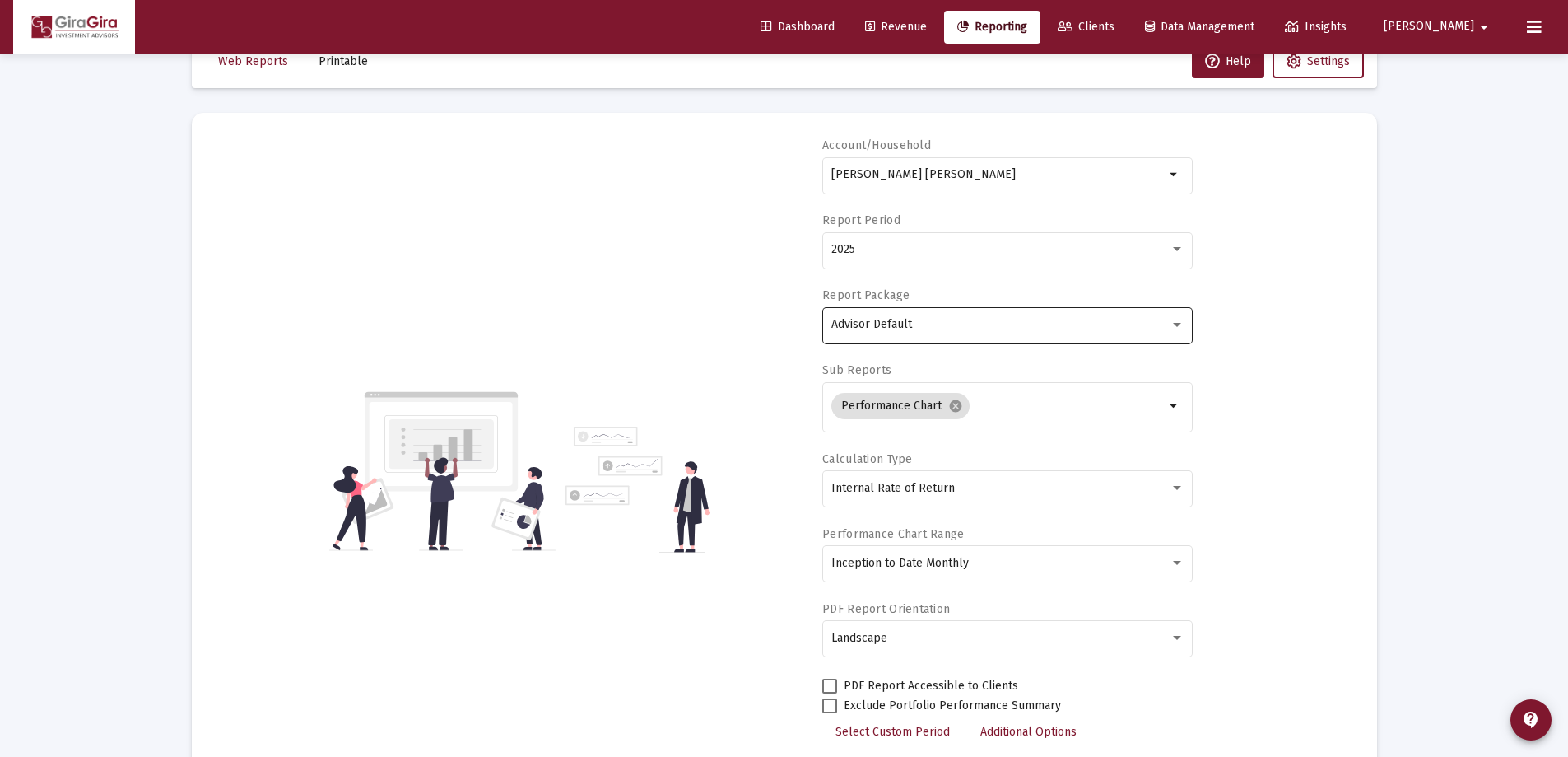
scroll to position [0, 0]
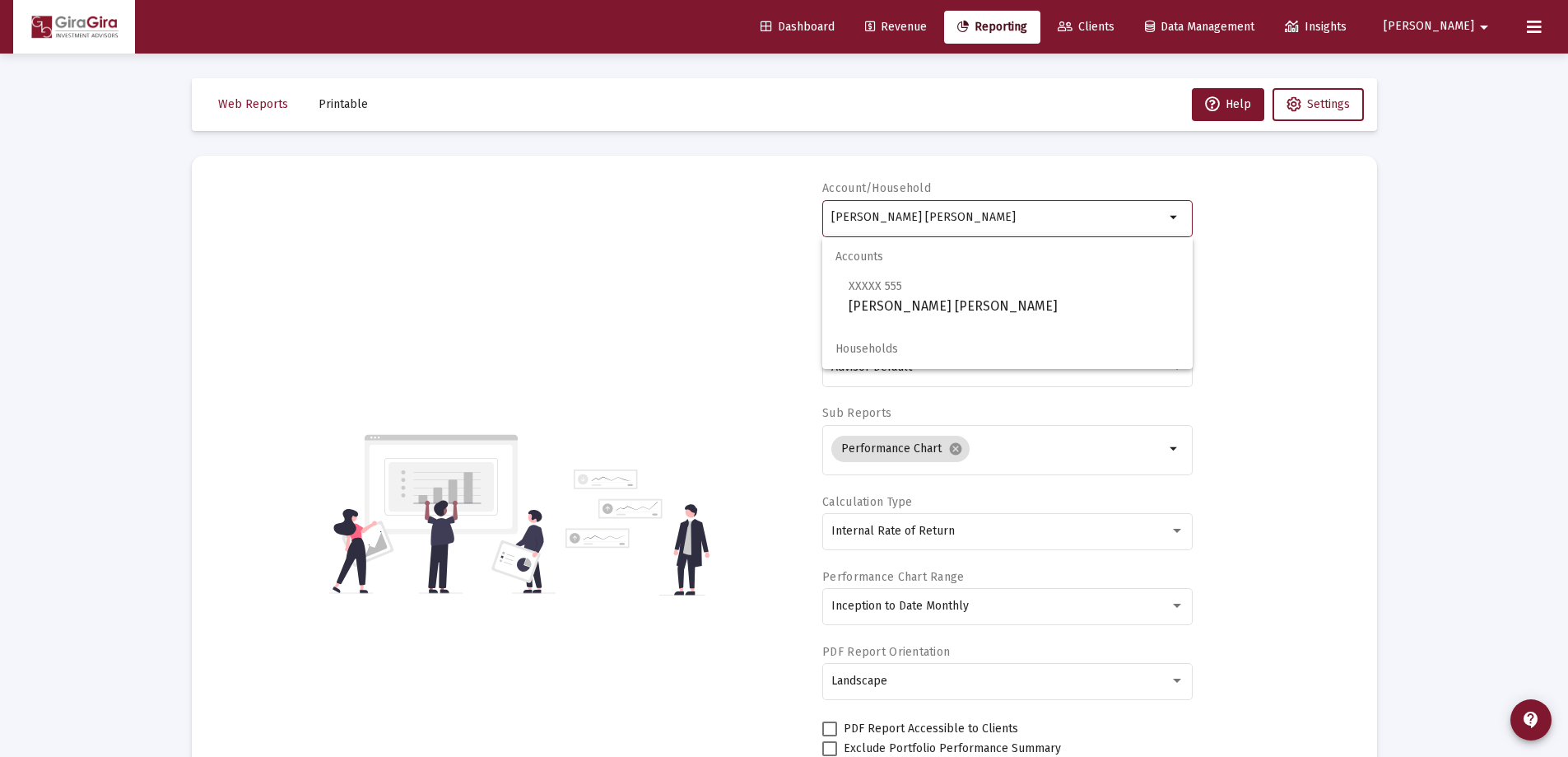
drag, startPoint x: 833, startPoint y: 212, endPoint x: 1489, endPoint y: 191, distance: 656.3
drag, startPoint x: 832, startPoint y: 213, endPoint x: 1093, endPoint y: 152, distance: 268.0
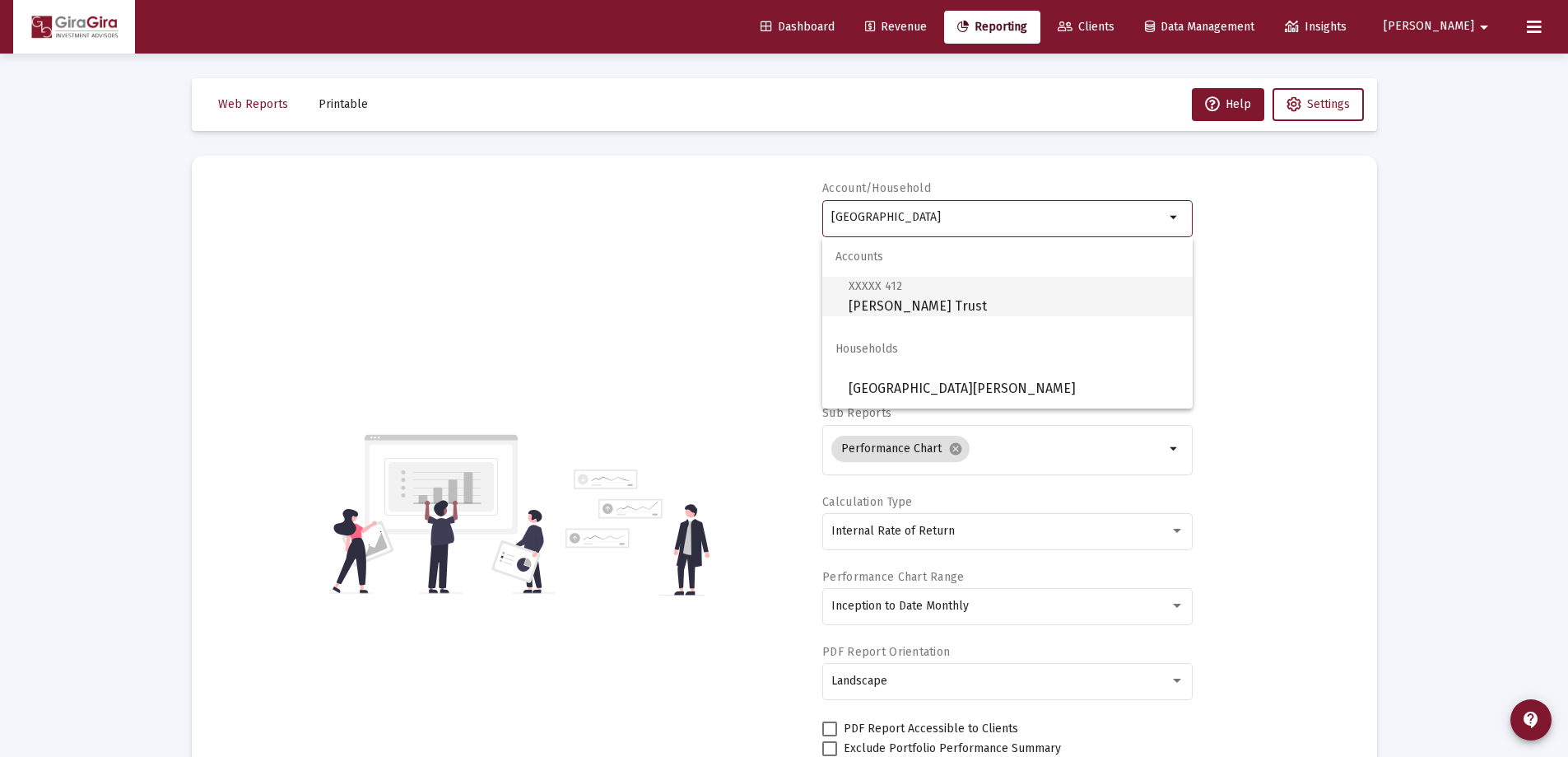
click at [881, 295] on span "XXXXX 412 [PERSON_NAME] Trust" at bounding box center [1014, 295] width 331 height 40
type input "[PERSON_NAME] Trust"
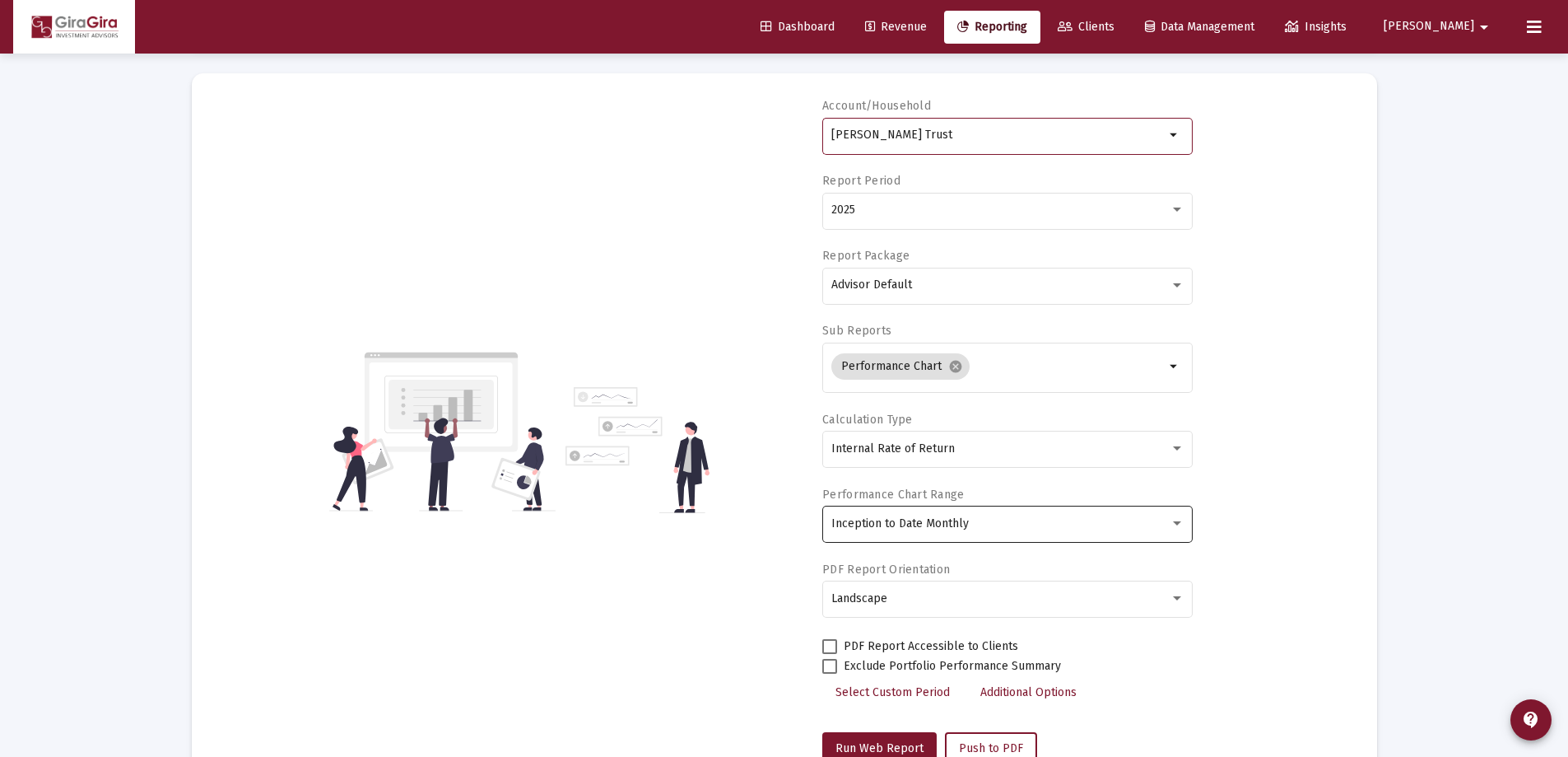
scroll to position [165, 0]
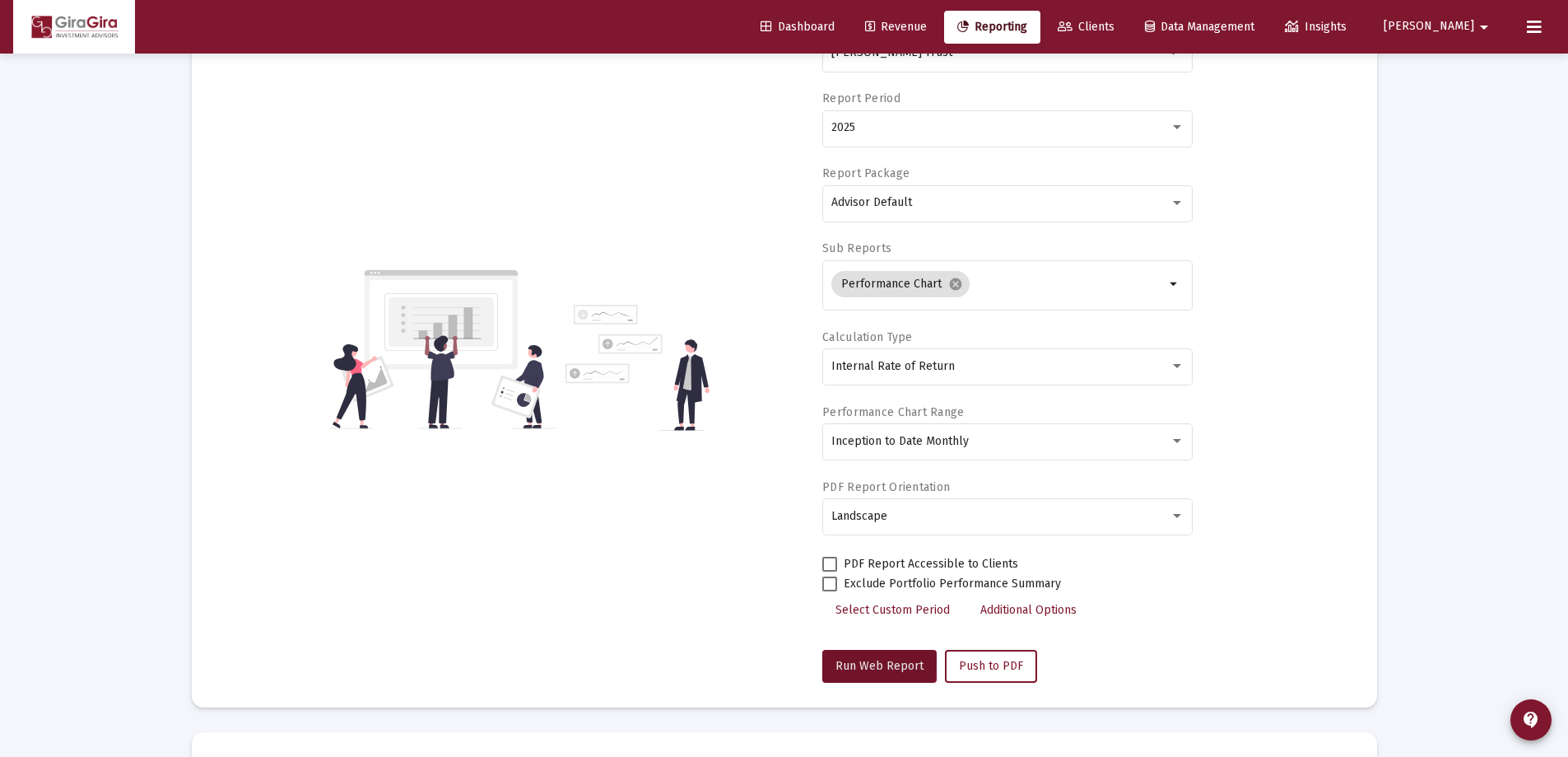
click at [862, 661] on span "Run Web Report" at bounding box center [879, 666] width 88 height 14
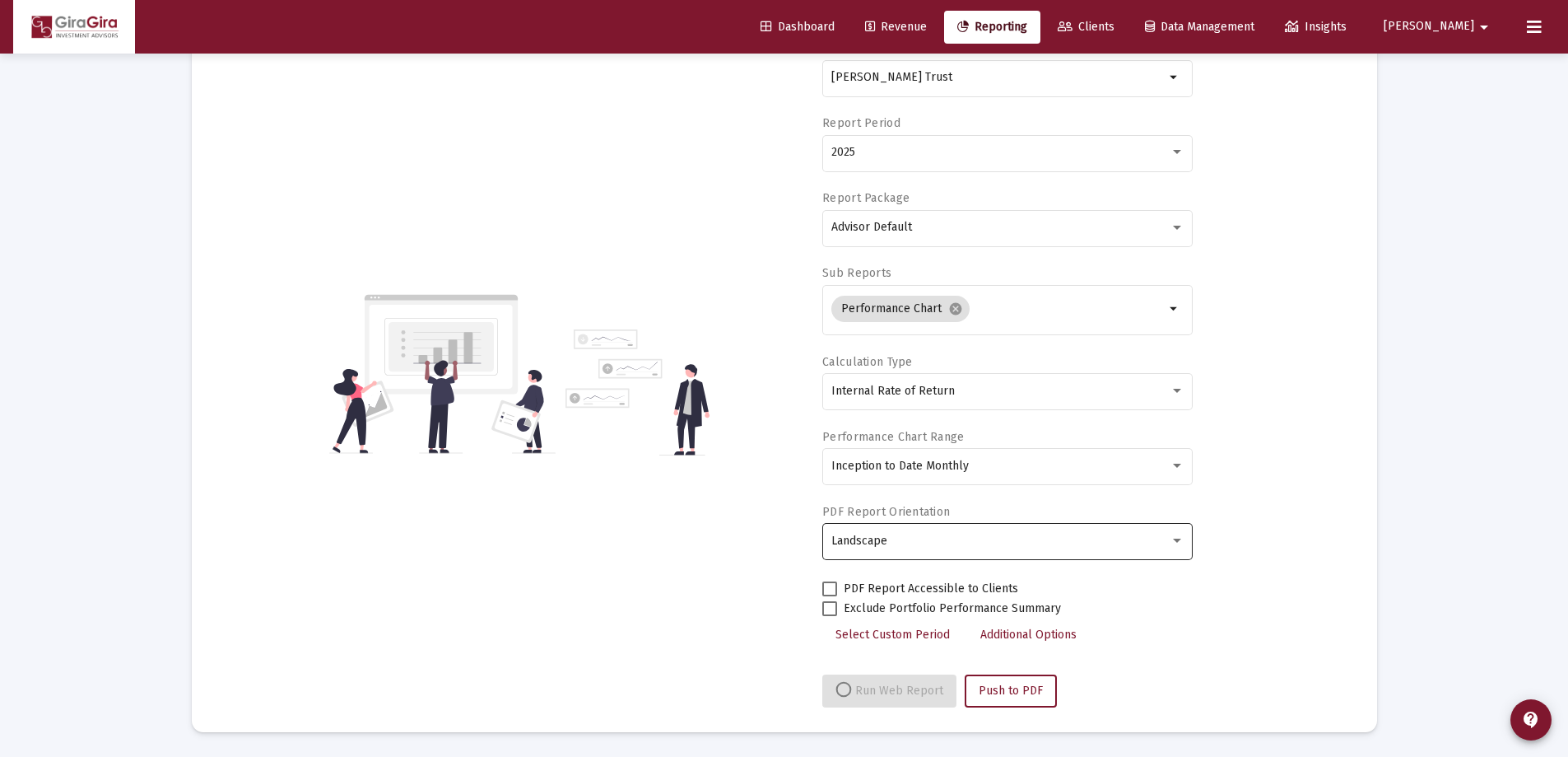
select select "View all"
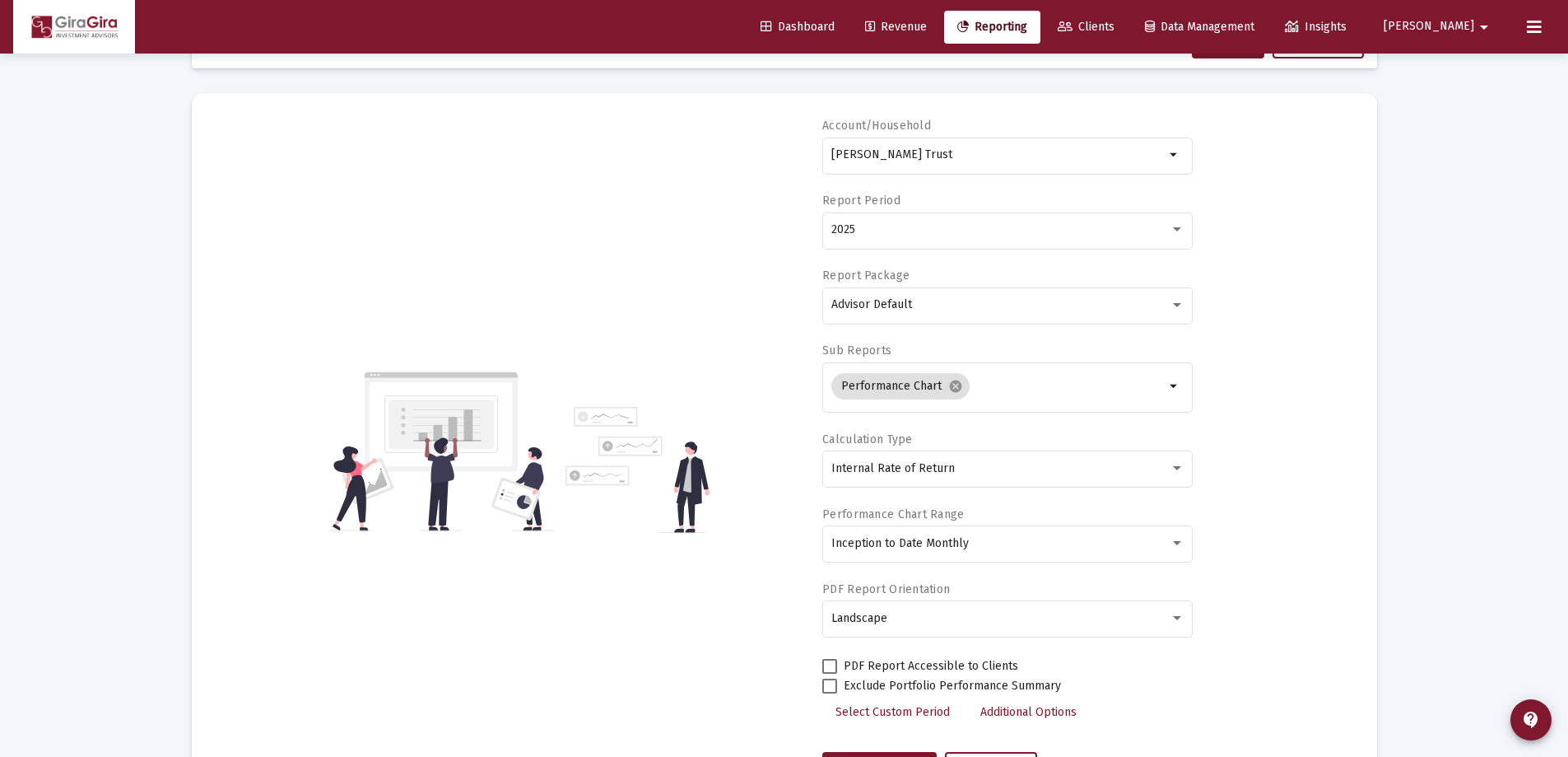
scroll to position [0, 0]
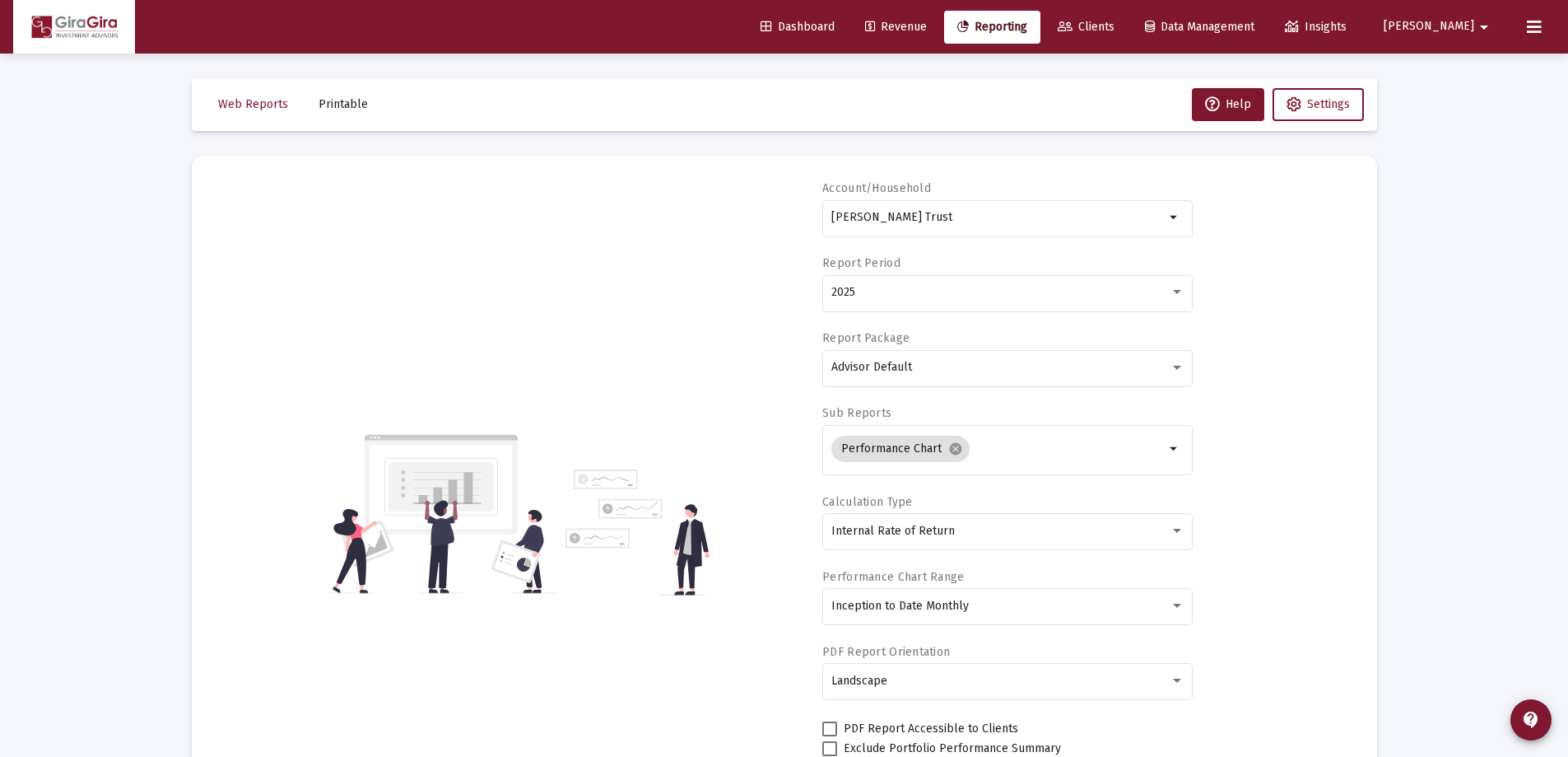
click at [1189, 237] on body "Dashboard Revenue Reporting Clients Data Management Insights [PERSON_NAME] Inte…" at bounding box center [784, 378] width 1568 height 757
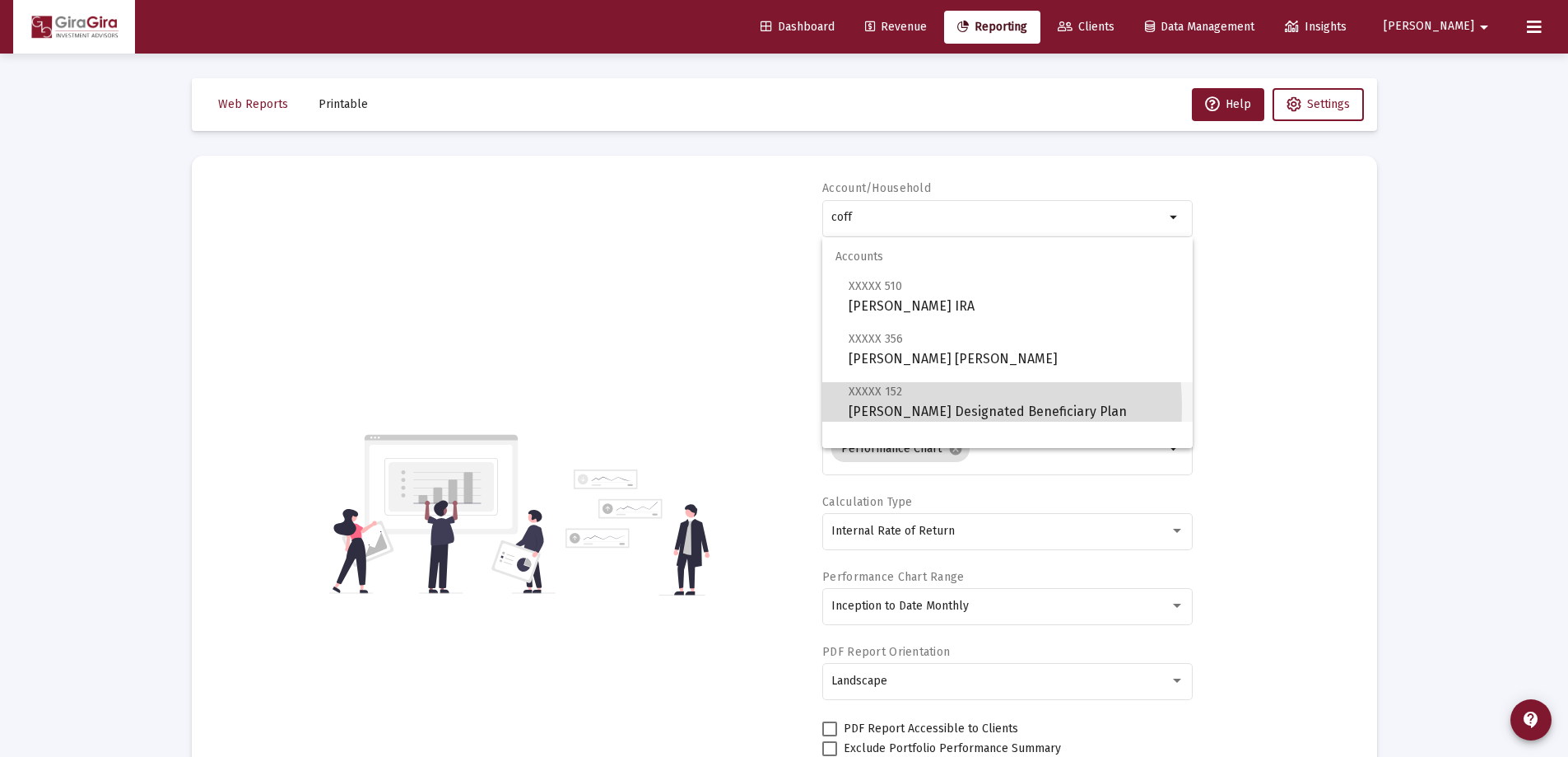
click at [899, 408] on span "XXXXX 152 [PERSON_NAME] Designated Beneficiary Plan" at bounding box center [1014, 401] width 331 height 40
type input "[PERSON_NAME] Designated Beneficiary Plan"
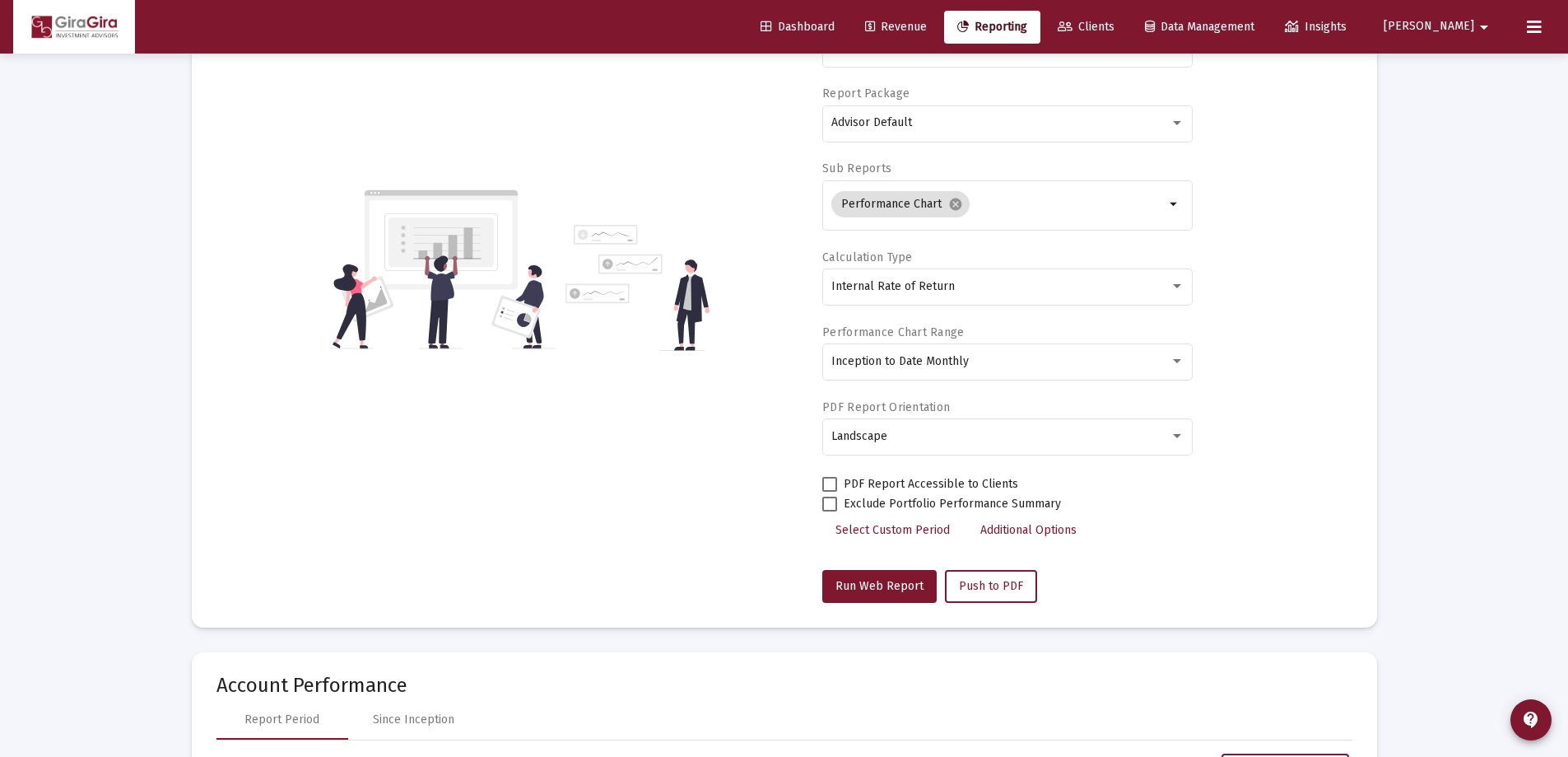
scroll to position [247, 0]
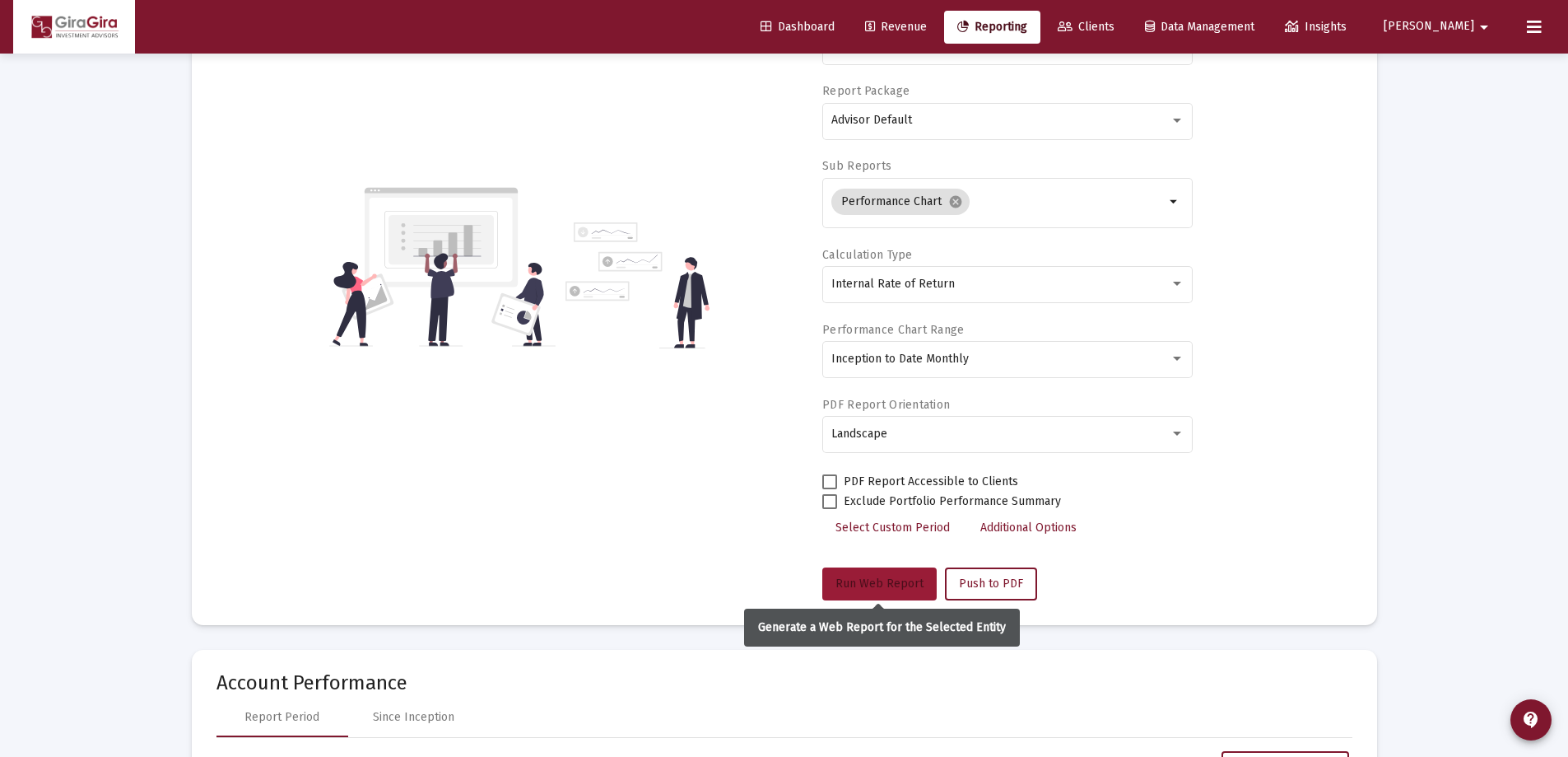
click at [873, 575] on button "Run Web Report" at bounding box center [879, 584] width 114 height 33
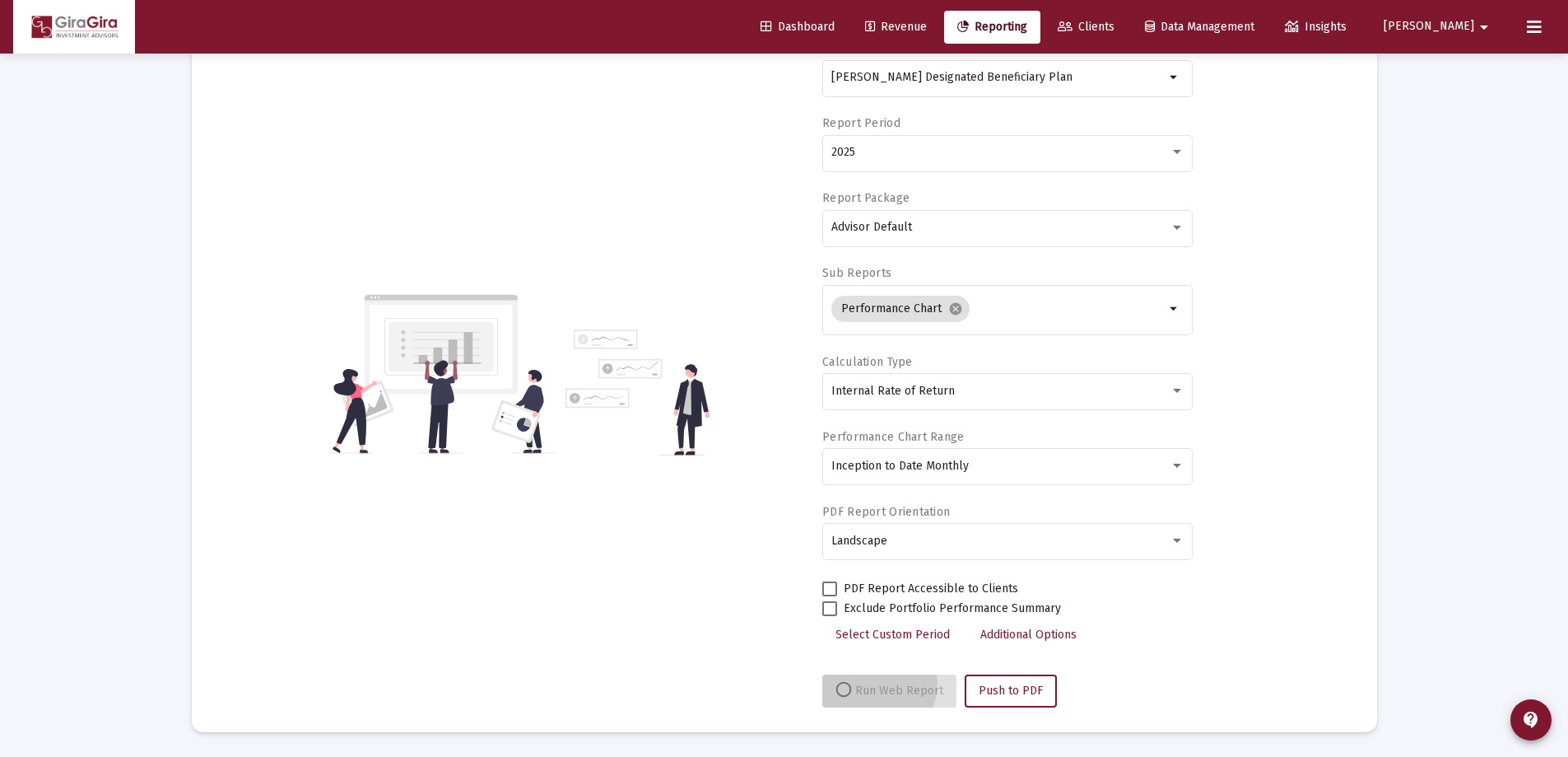
scroll to position [140, 0]
select select "View all"
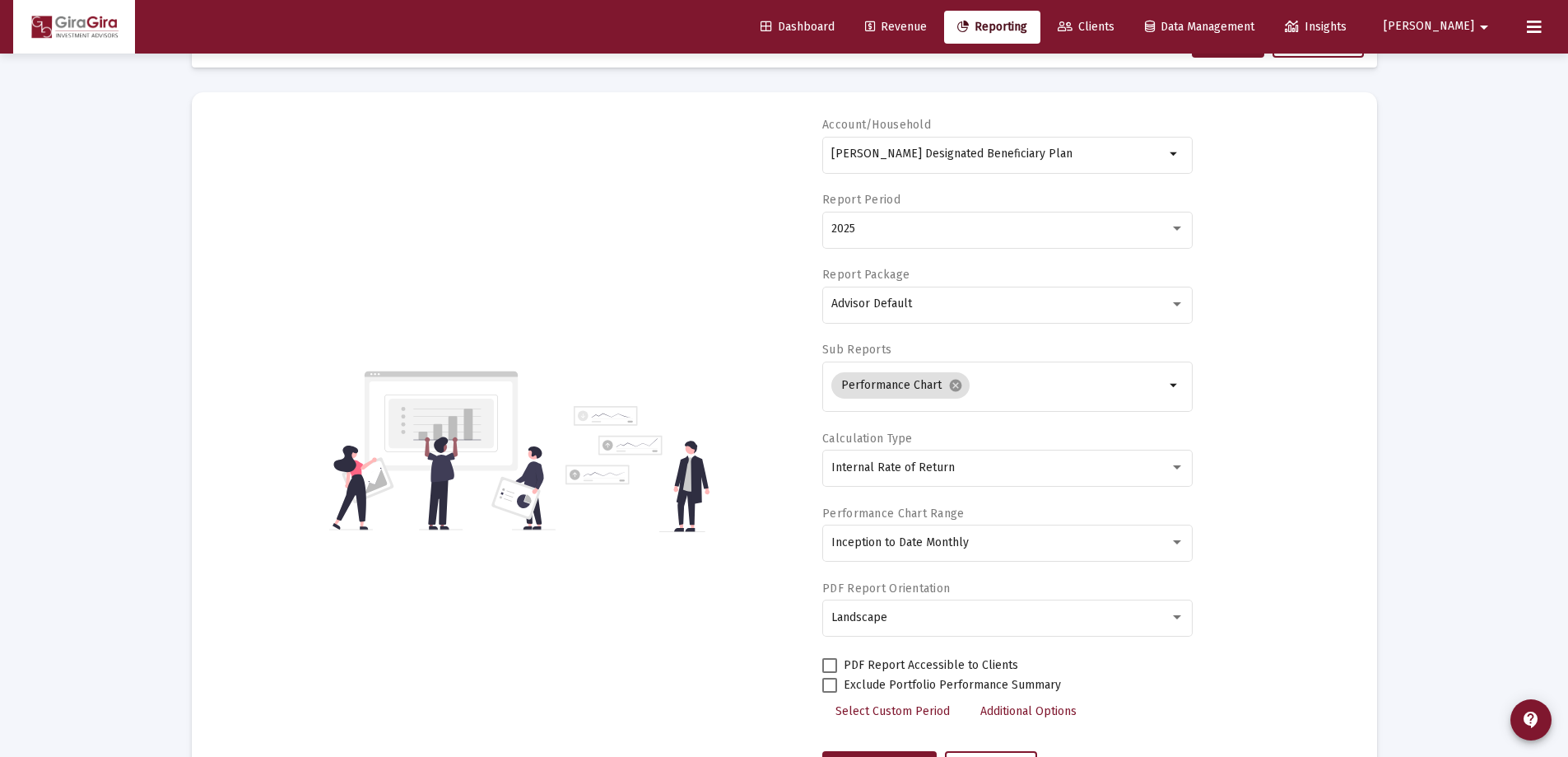
scroll to position [0, 0]
